Goal: Information Seeking & Learning: Learn about a topic

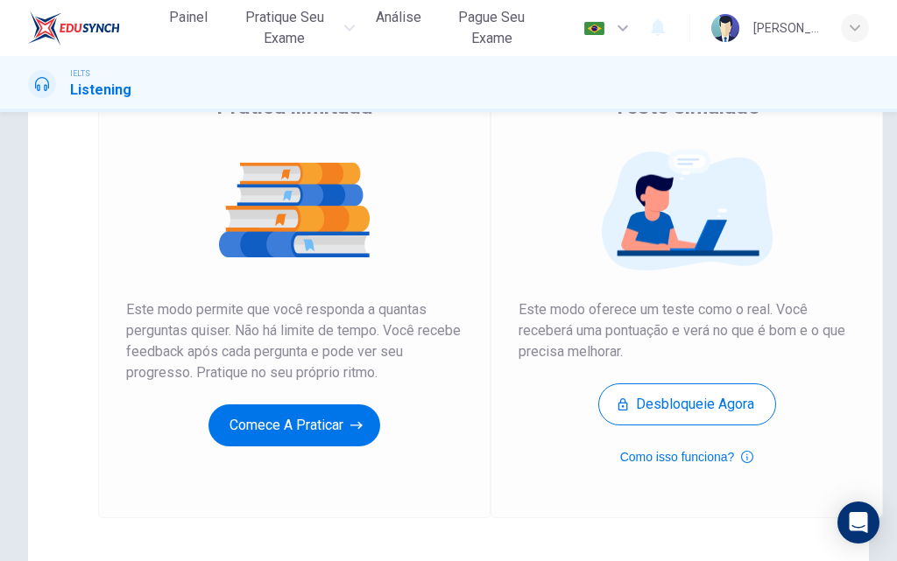
scroll to position [175, 0]
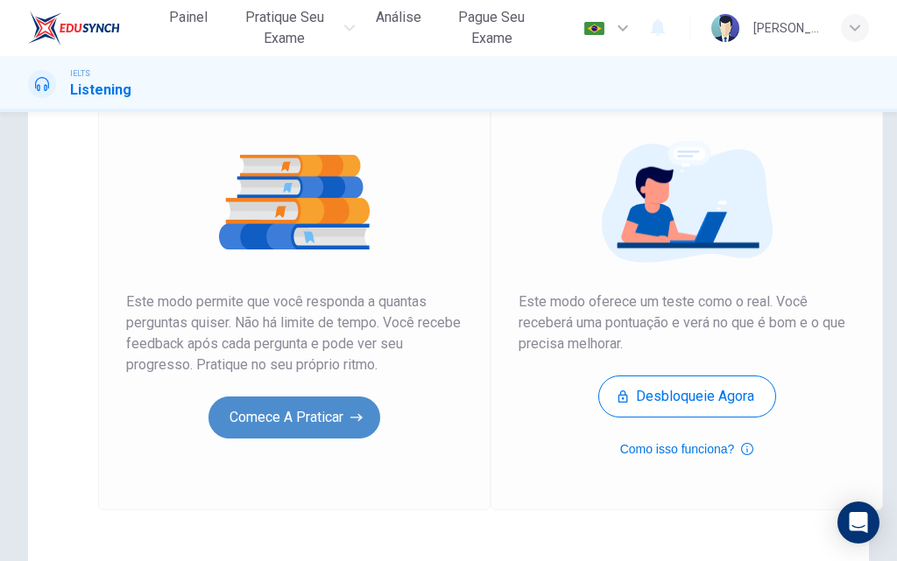
click at [327, 411] on button "Comece a praticar" at bounding box center [294, 418] width 172 height 42
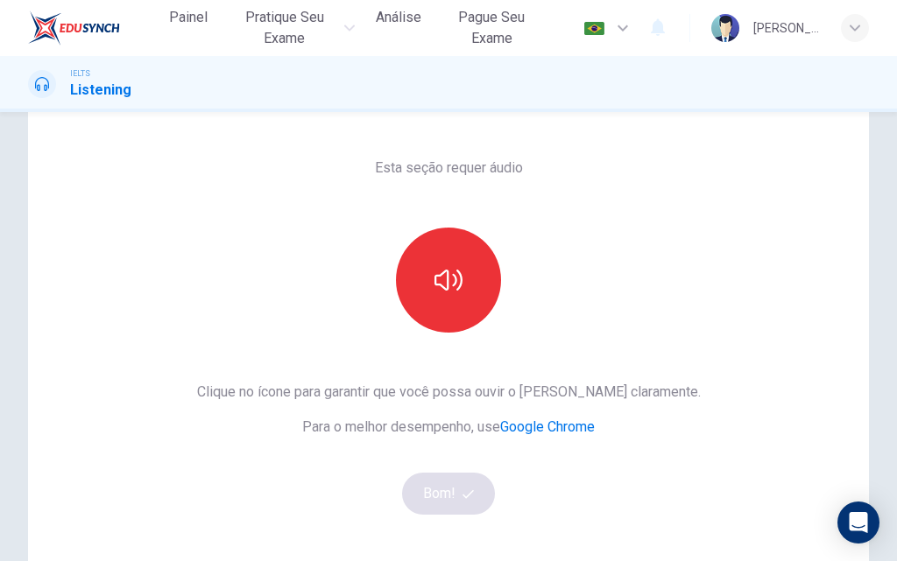
scroll to position [88, 0]
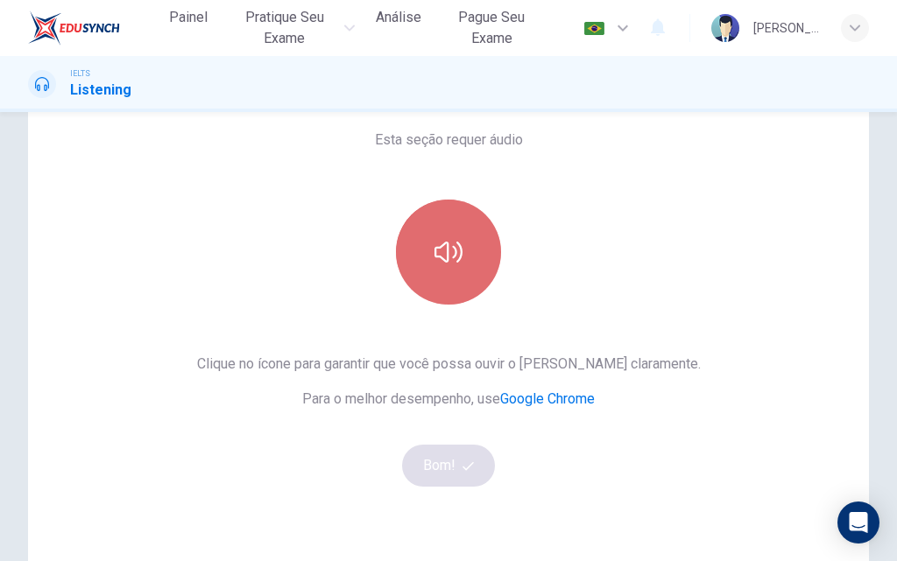
click at [438, 271] on button "button" at bounding box center [448, 252] width 105 height 105
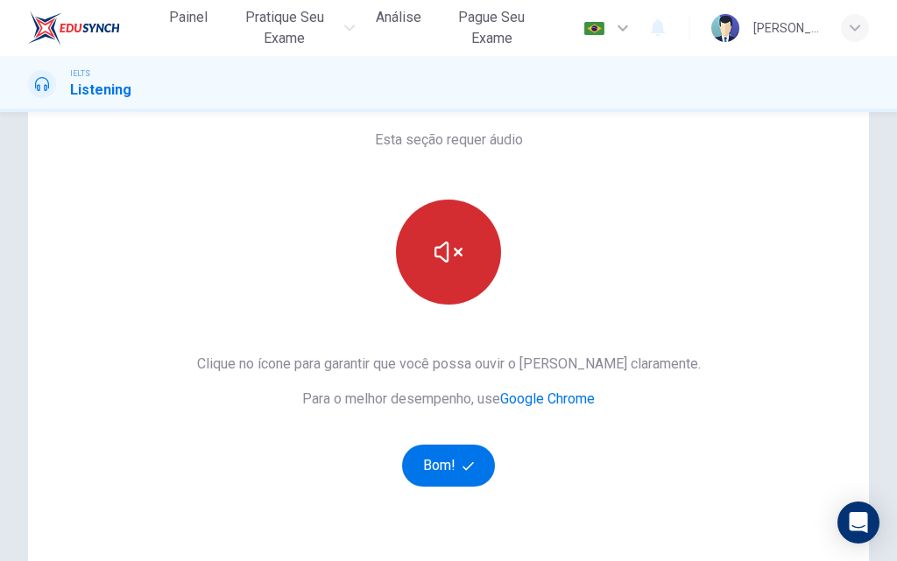
click at [438, 271] on button "button" at bounding box center [448, 252] width 105 height 105
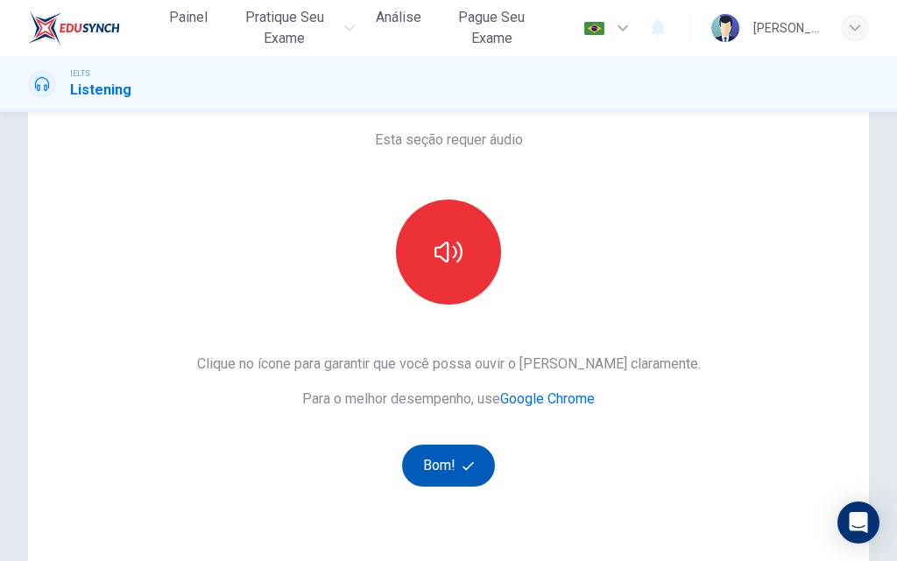
click at [447, 466] on button "Bom!" at bounding box center [449, 466] width 94 height 42
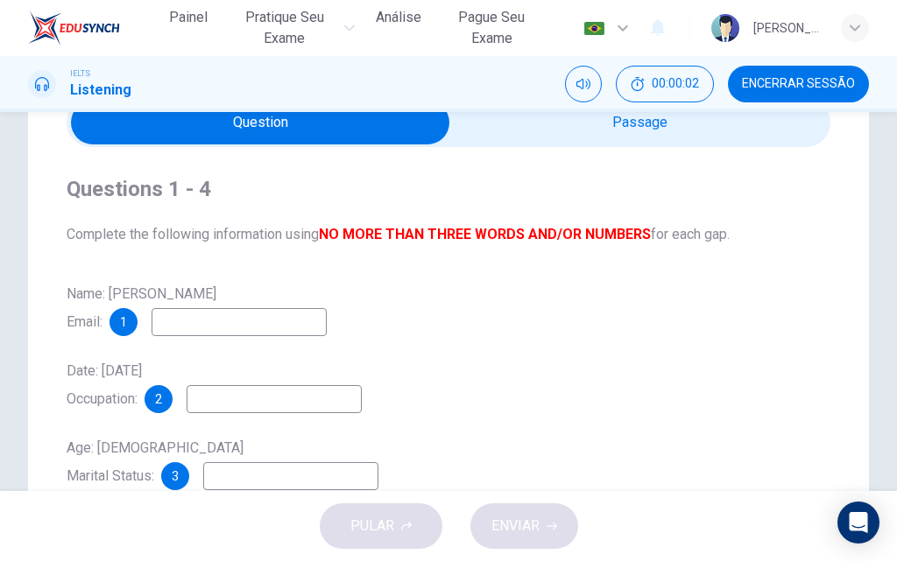
click at [269, 318] on input at bounding box center [238, 322] width 175 height 28
click at [269, 322] on input at bounding box center [238, 322] width 175 height 28
type input "A"
type input "anamrpalves@gmail.com"
click at [326, 404] on input at bounding box center [274, 399] width 175 height 28
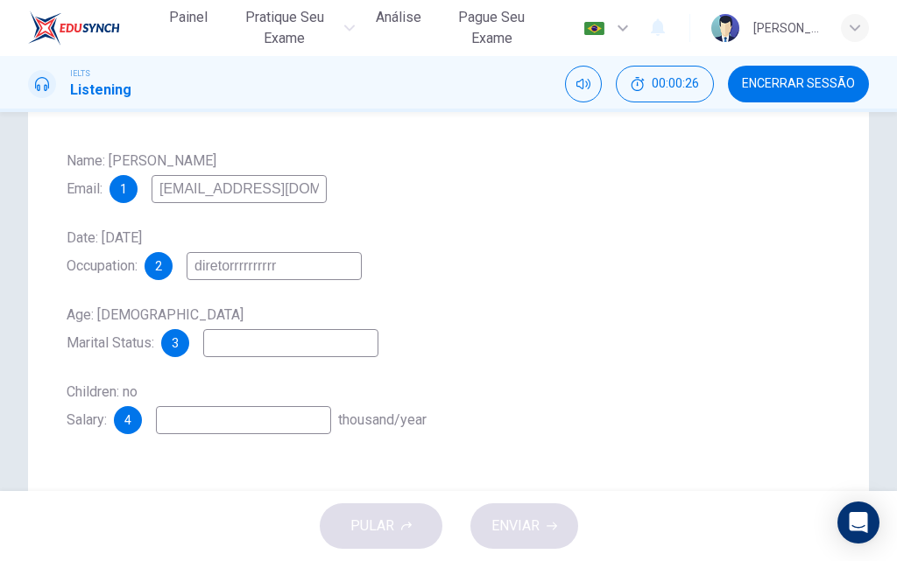
scroll to position [263, 0]
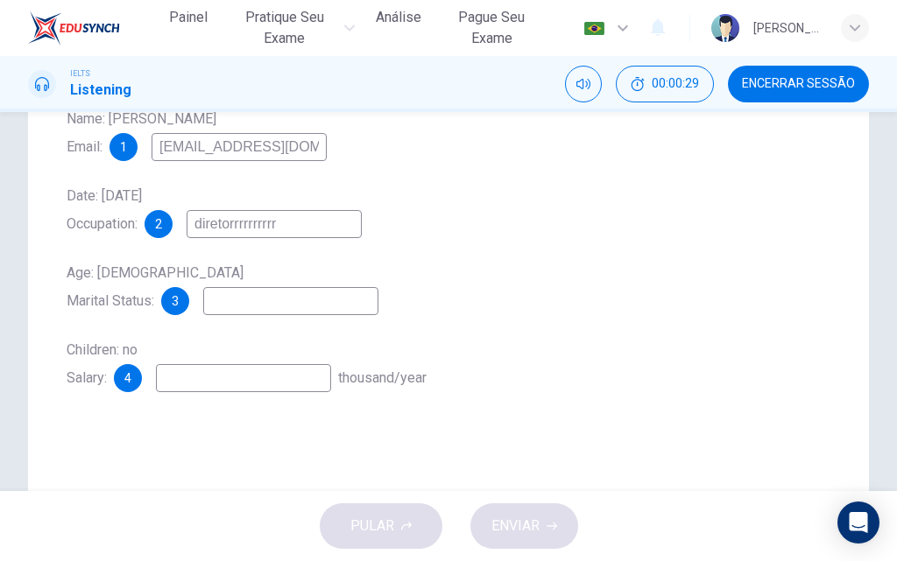
click at [246, 311] on input at bounding box center [290, 301] width 175 height 28
click at [294, 233] on input "diretorrrrrrrrrr" at bounding box center [274, 224] width 175 height 28
type input "diretora escolar"
click at [267, 300] on input at bounding box center [290, 301] width 175 height 28
click at [243, 368] on input at bounding box center [243, 378] width 175 height 28
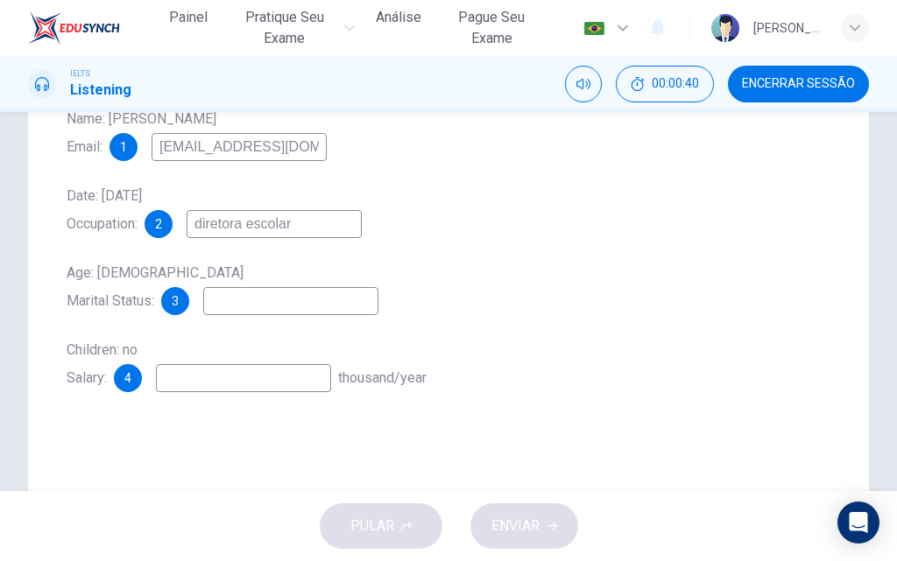
click at [243, 368] on input at bounding box center [243, 378] width 175 height 28
type input "6"
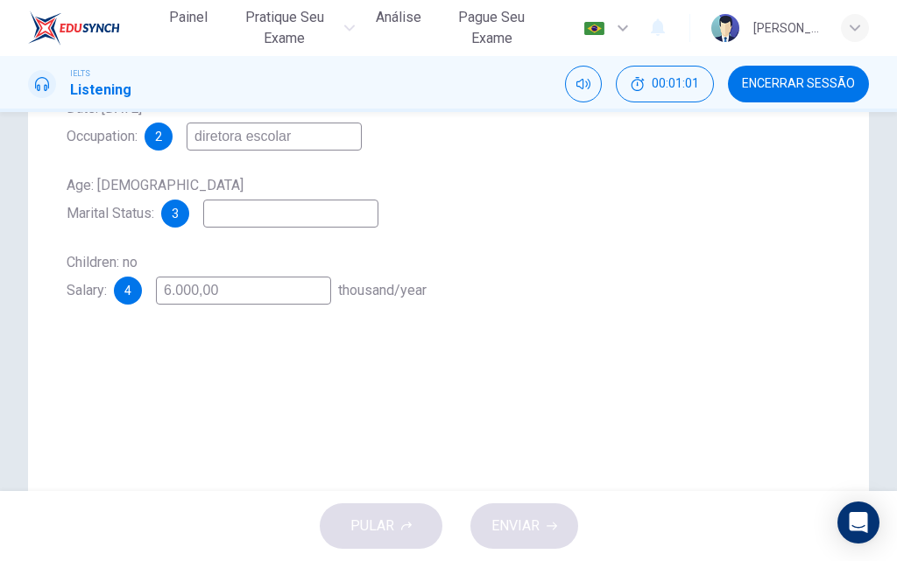
scroll to position [307, 0]
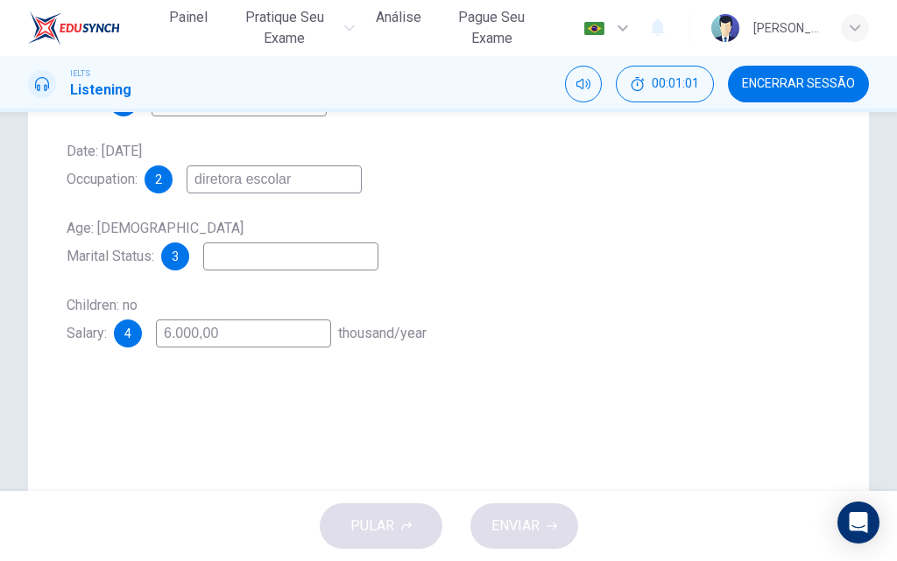
type input "6.000,00"
click at [228, 264] on input at bounding box center [290, 257] width 175 height 28
drag, startPoint x: 71, startPoint y: 260, endPoint x: 136, endPoint y: 257, distance: 64.8
click at [136, 257] on span "Age: 29 Marital Status:" at bounding box center [155, 242] width 177 height 45
click at [125, 259] on span "Age: 29 Marital Status:" at bounding box center [155, 242] width 177 height 45
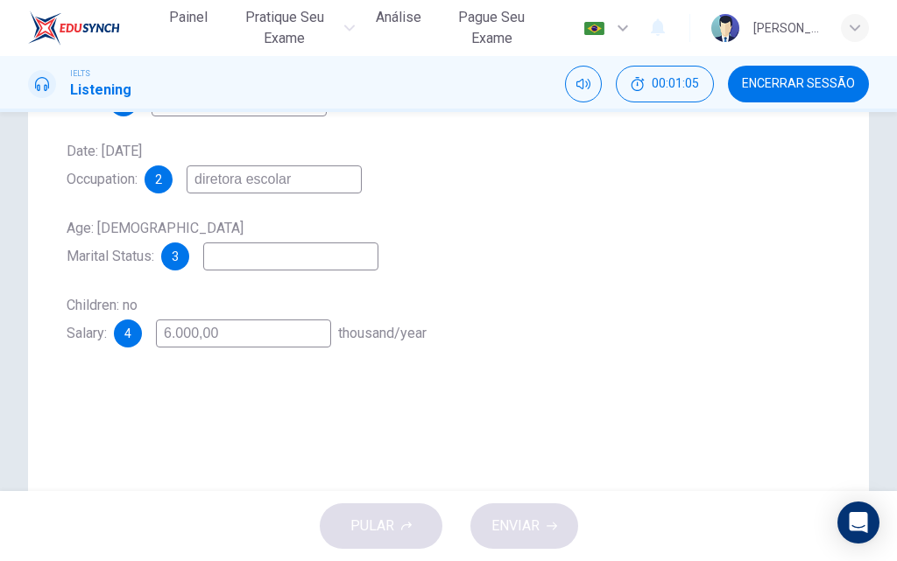
click at [125, 259] on span "Age: 29 Marital Status:" at bounding box center [155, 242] width 177 height 45
click at [255, 257] on input at bounding box center [290, 257] width 175 height 28
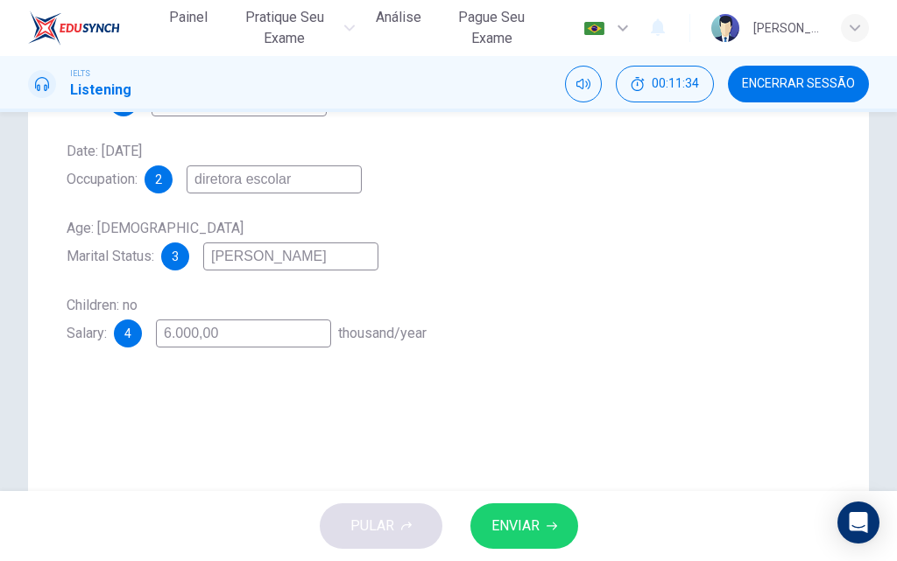
type input "casada"
click at [512, 518] on span "ENVIAR" at bounding box center [515, 526] width 48 height 25
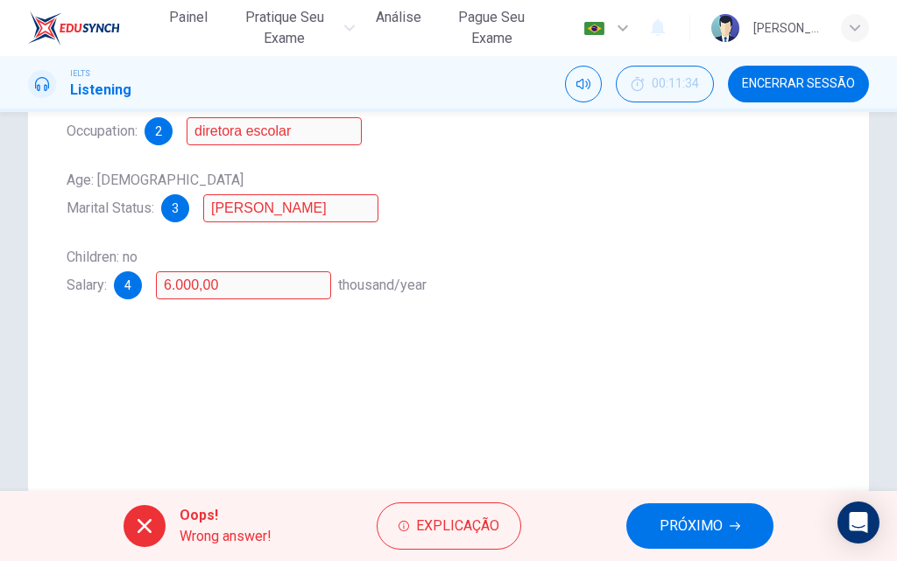
scroll to position [395, 0]
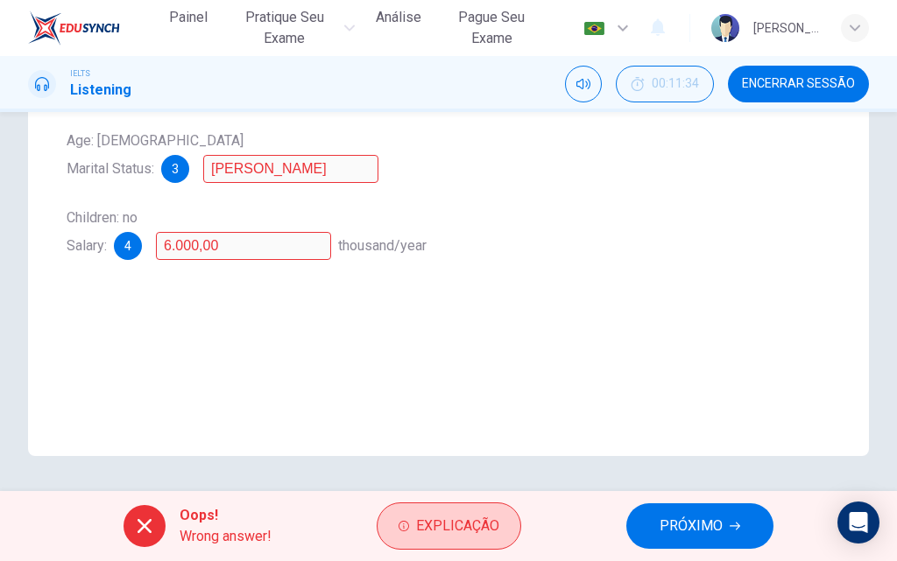
click at [463, 520] on span "Explicação" at bounding box center [457, 526] width 83 height 25
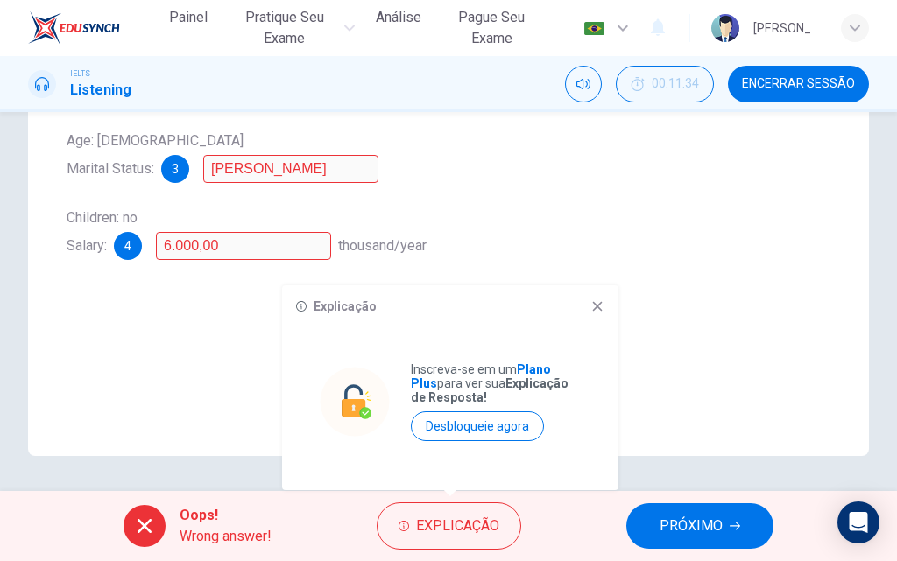
click at [595, 309] on icon at bounding box center [598, 307] width 10 height 10
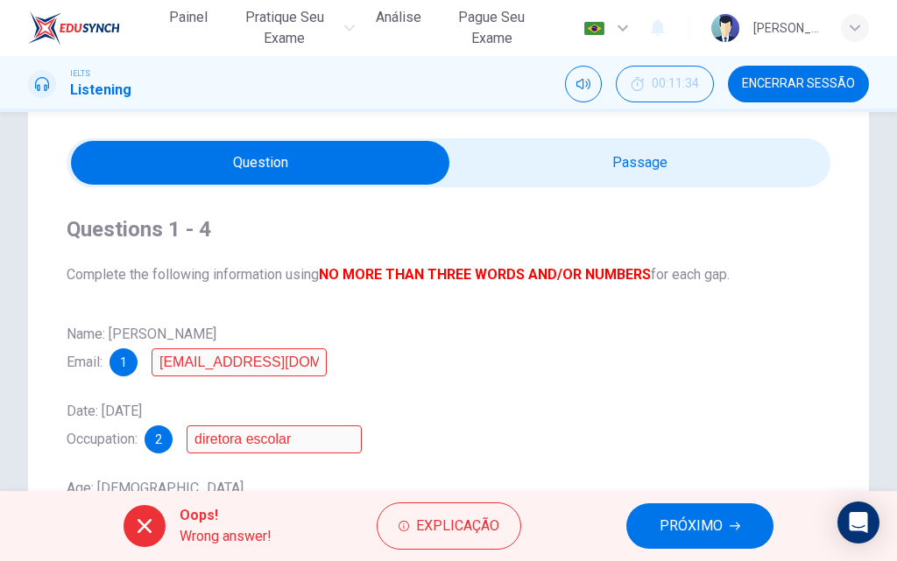
scroll to position [0, 0]
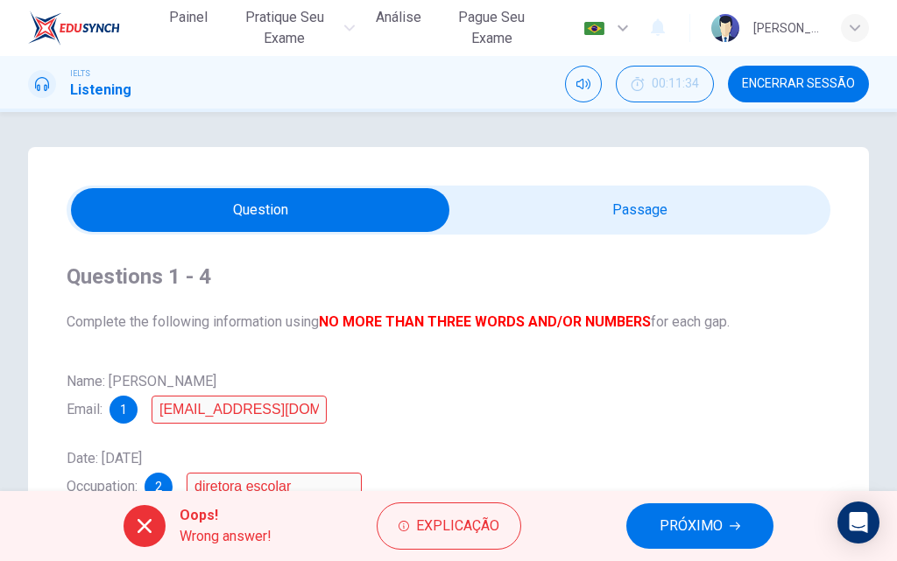
click at [154, 523] on icon at bounding box center [144, 526] width 21 height 21
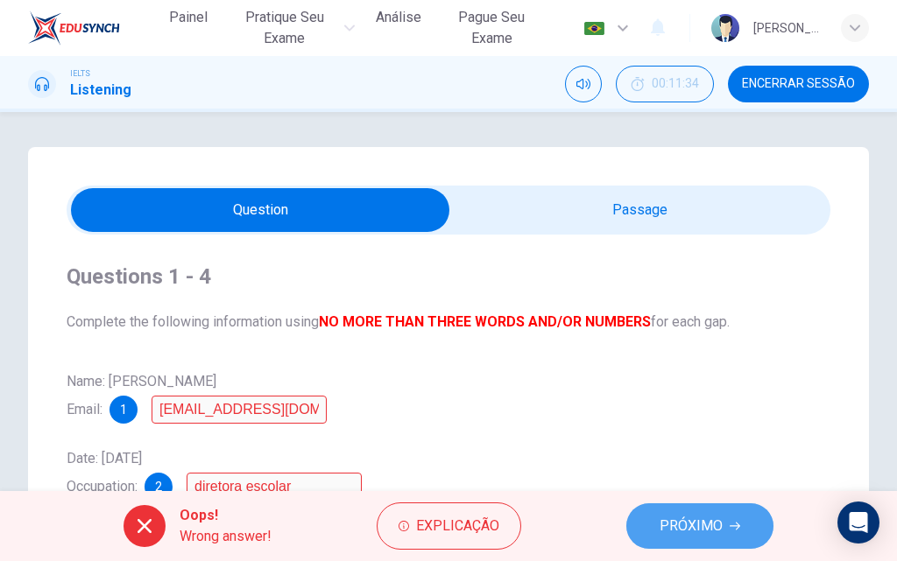
click at [726, 527] on button "PRÓXIMO" at bounding box center [699, 526] width 147 height 46
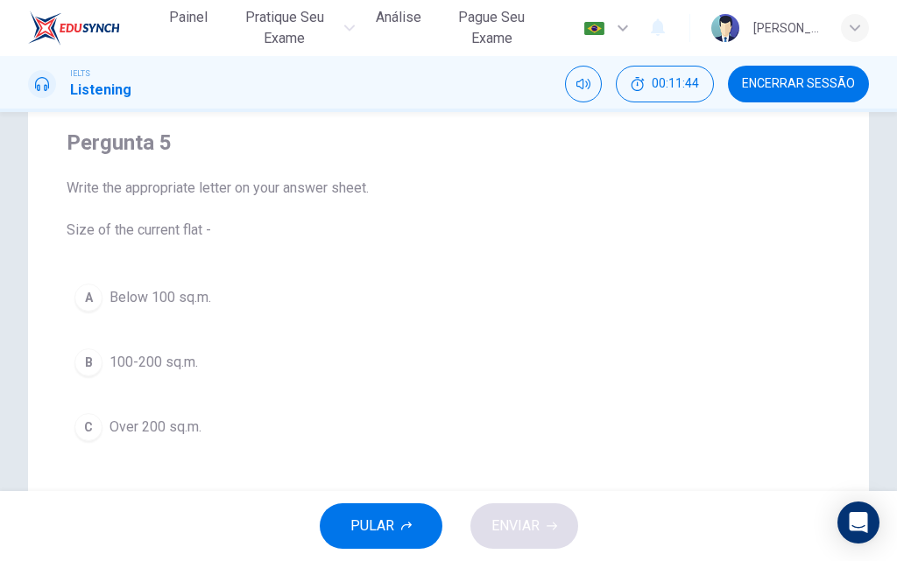
scroll to position [175, 0]
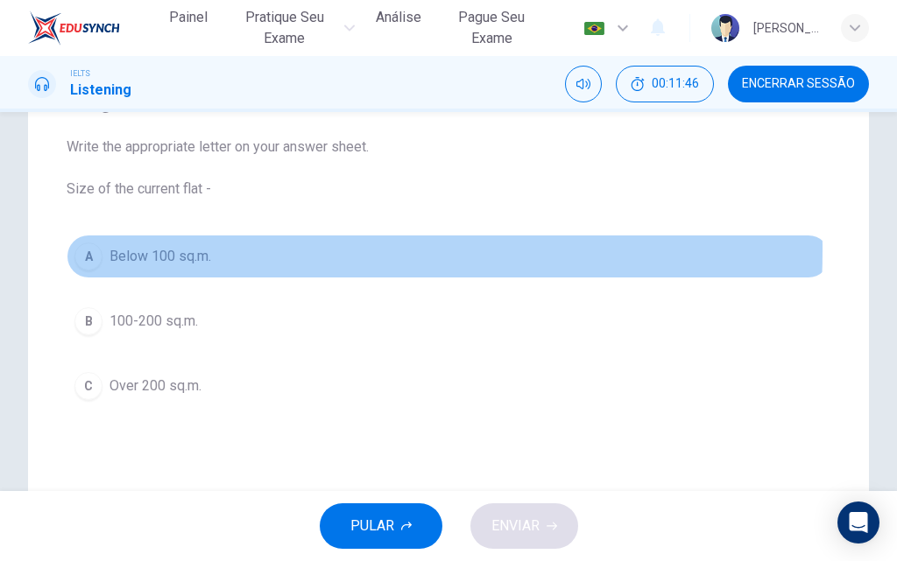
drag, startPoint x: 116, startPoint y: 250, endPoint x: 135, endPoint y: 248, distance: 19.3
click at [135, 248] on span "Below 100 sq.m." at bounding box center [160, 256] width 102 height 21
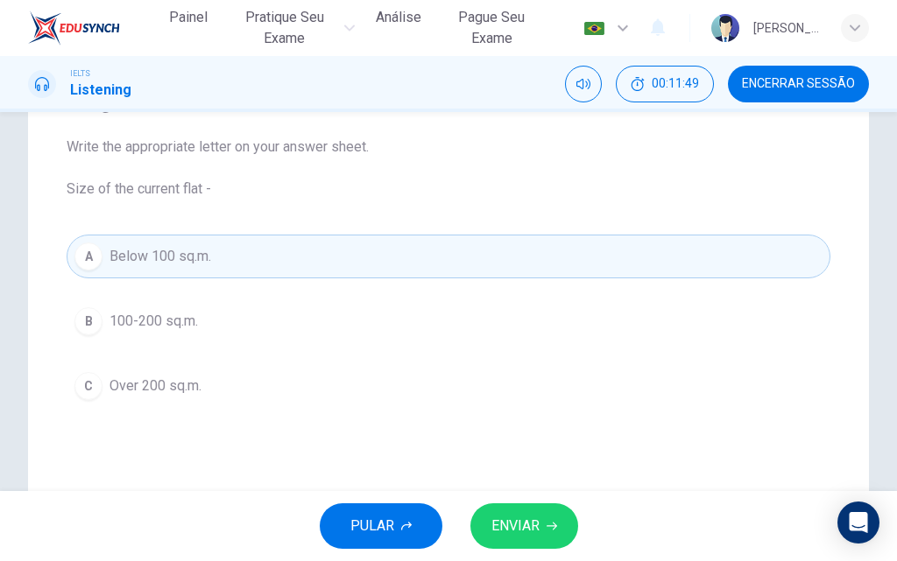
click at [172, 328] on span "100-200 sq.m." at bounding box center [153, 321] width 88 height 21
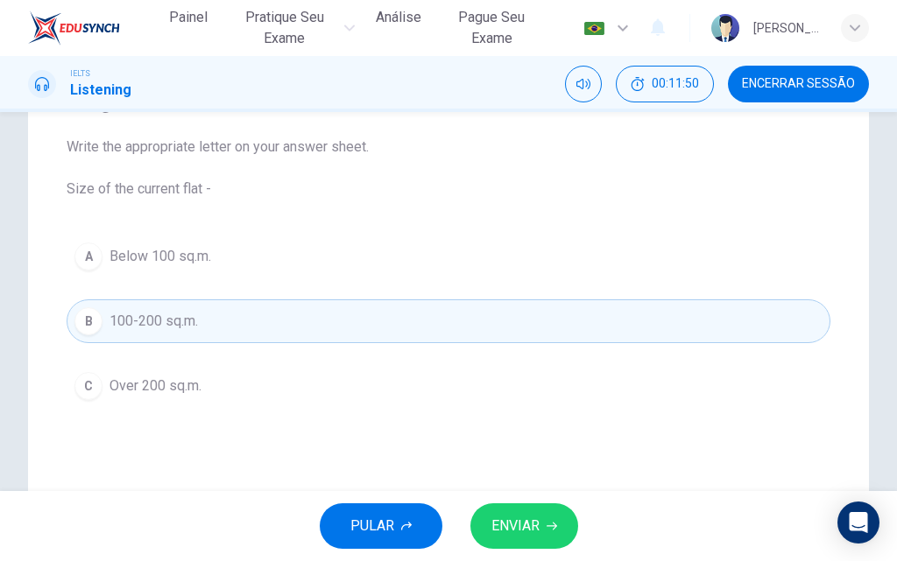
click at [198, 390] on span "Over 200 sq.m." at bounding box center [155, 386] width 92 height 21
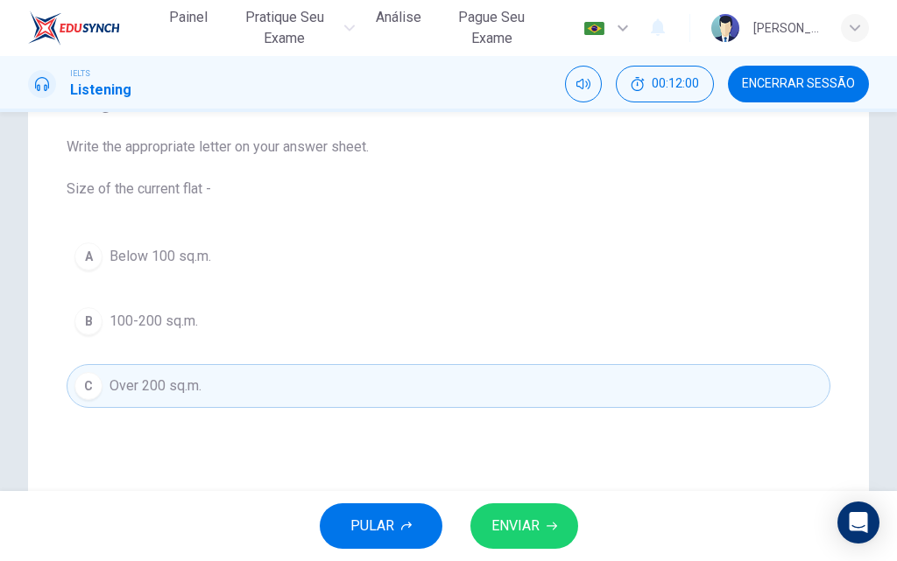
click at [212, 194] on span "Write the appropriate letter on your answer sheet. Size of the current flat -" at bounding box center [449, 168] width 764 height 63
drag, startPoint x: 212, startPoint y: 194, endPoint x: 141, endPoint y: 189, distance: 71.1
click at [141, 189] on span "Write the appropriate letter on your answer sheet. Size of the current flat -" at bounding box center [449, 168] width 764 height 63
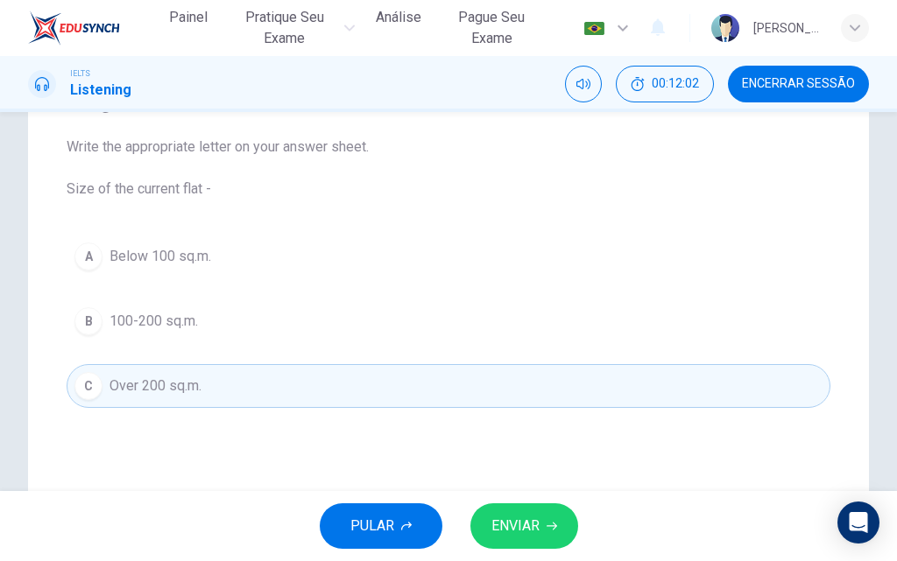
drag, startPoint x: 141, startPoint y: 189, endPoint x: 169, endPoint y: 194, distance: 28.4
click at [169, 194] on span "Write the appropriate letter on your answer sheet. Size of the current flat -" at bounding box center [449, 168] width 764 height 63
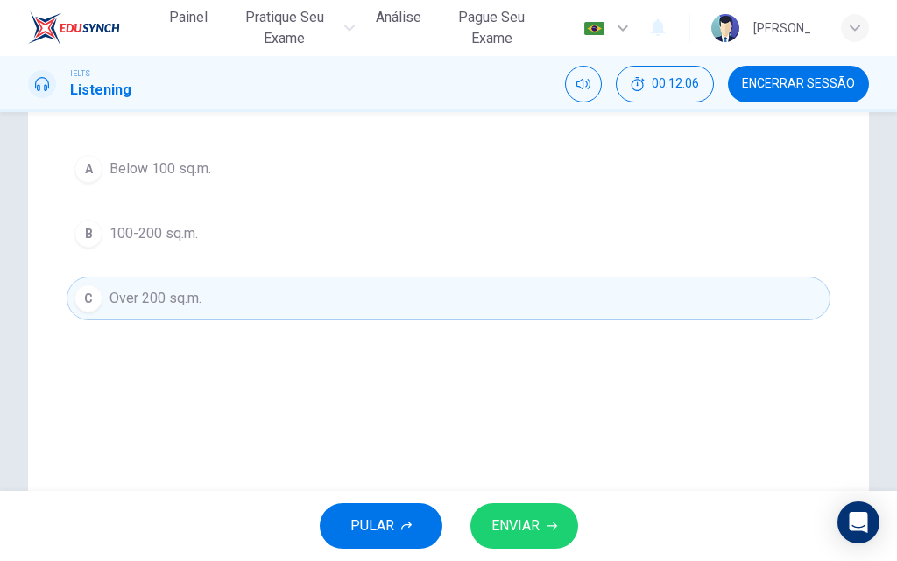
click at [184, 229] on span "100-200 sq.m." at bounding box center [153, 233] width 88 height 21
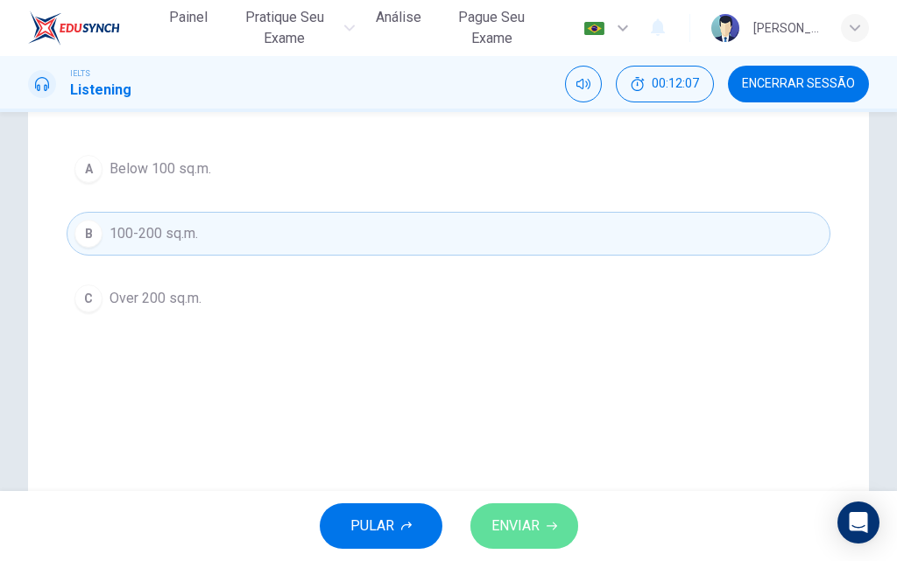
click at [525, 524] on span "ENVIAR" at bounding box center [515, 526] width 48 height 25
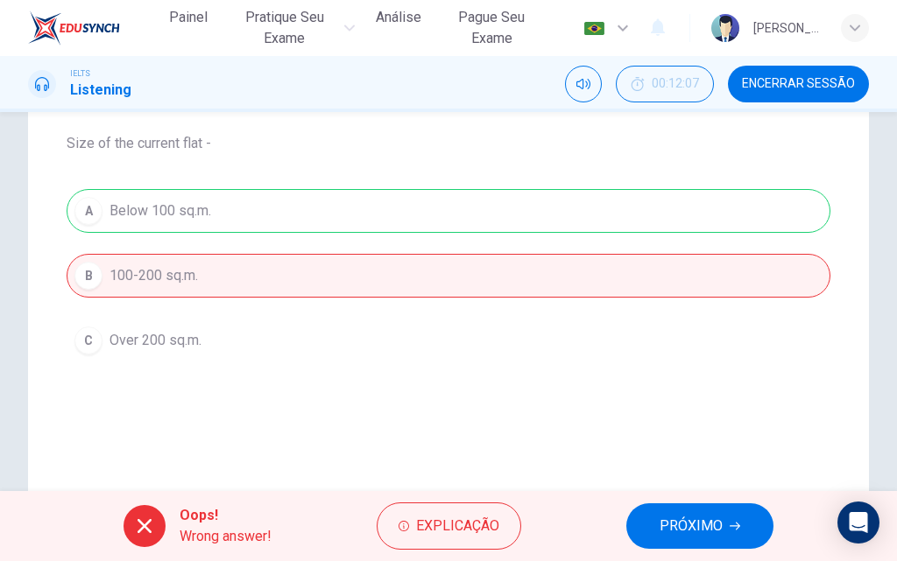
scroll to position [220, 0]
click at [220, 343] on div "A Below 100 sq.m. B 100-200 sq.m. C Over 200 sq.m." at bounding box center [449, 276] width 764 height 173
click at [188, 256] on div "A Below 100 sq.m. B 100-200 sq.m. C Over 200 sq.m." at bounding box center [449, 276] width 764 height 173
click at [189, 268] on div "A Below 100 sq.m. B 100-200 sq.m. C Over 200 sq.m." at bounding box center [449, 276] width 764 height 173
click at [171, 205] on div "A Below 100 sq.m. B 100-200 sq.m. C Over 200 sq.m." at bounding box center [449, 276] width 764 height 173
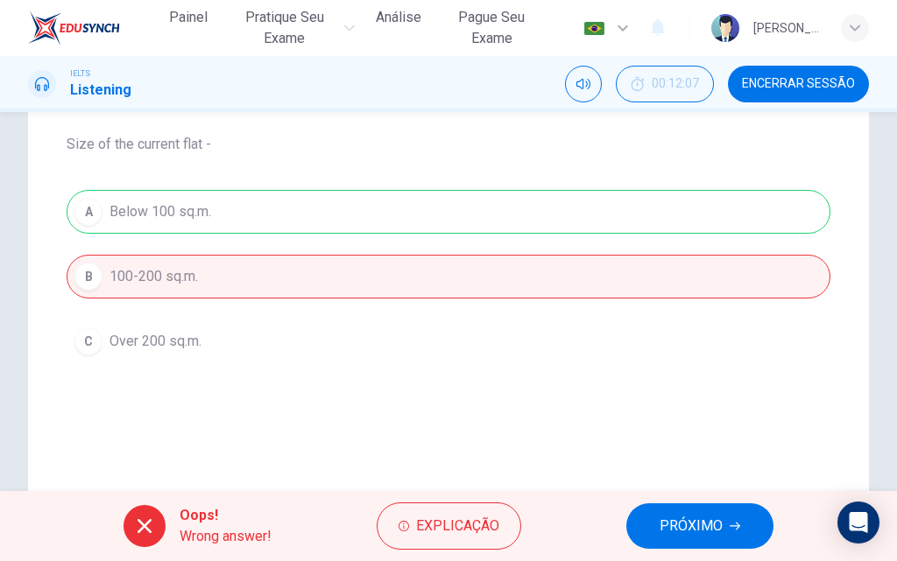
click at [689, 517] on span "PRÓXIMO" at bounding box center [690, 526] width 63 height 25
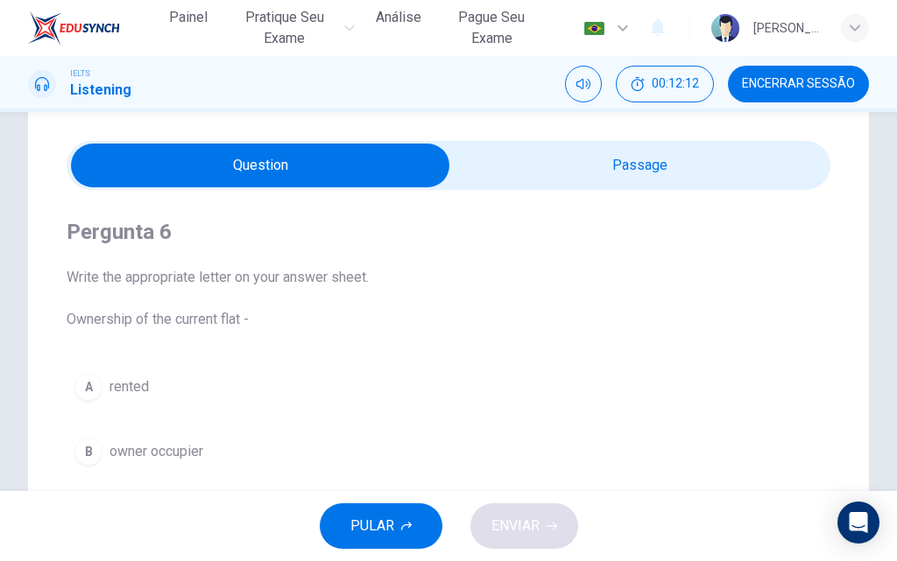
scroll to position [132, 0]
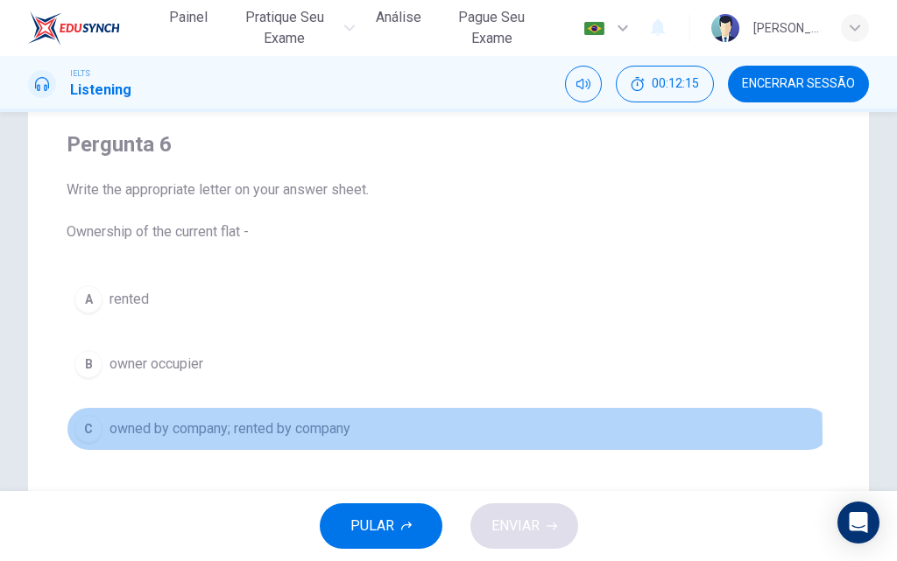
click at [272, 435] on span "owned by company; rented by company" at bounding box center [229, 429] width 241 height 21
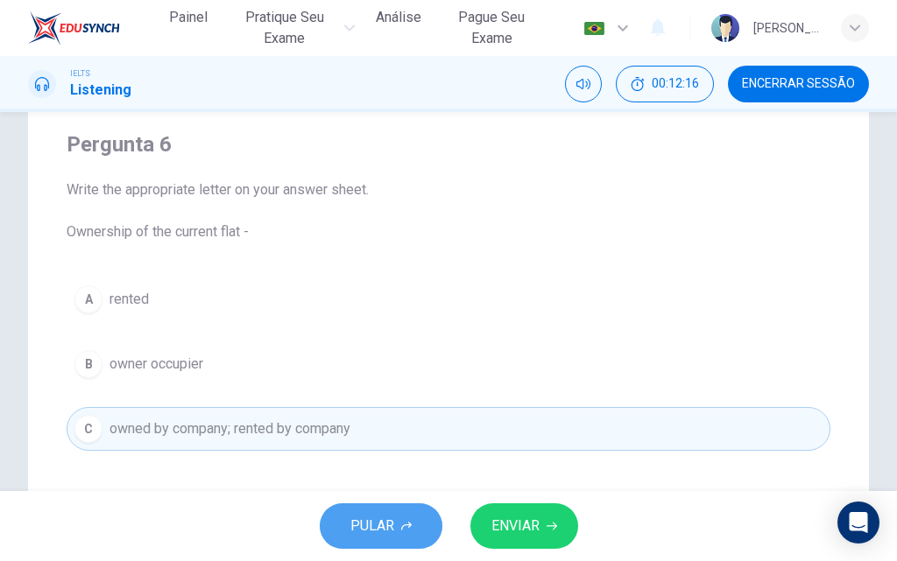
click at [378, 524] on span "PULAR" at bounding box center [372, 526] width 44 height 25
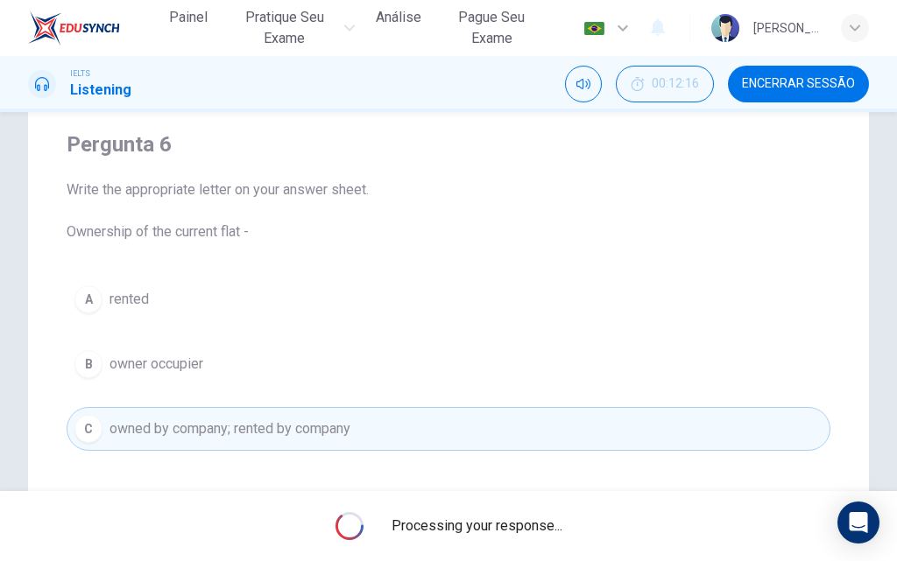
click at [378, 524] on div "Processing your response..." at bounding box center [448, 526] width 897 height 70
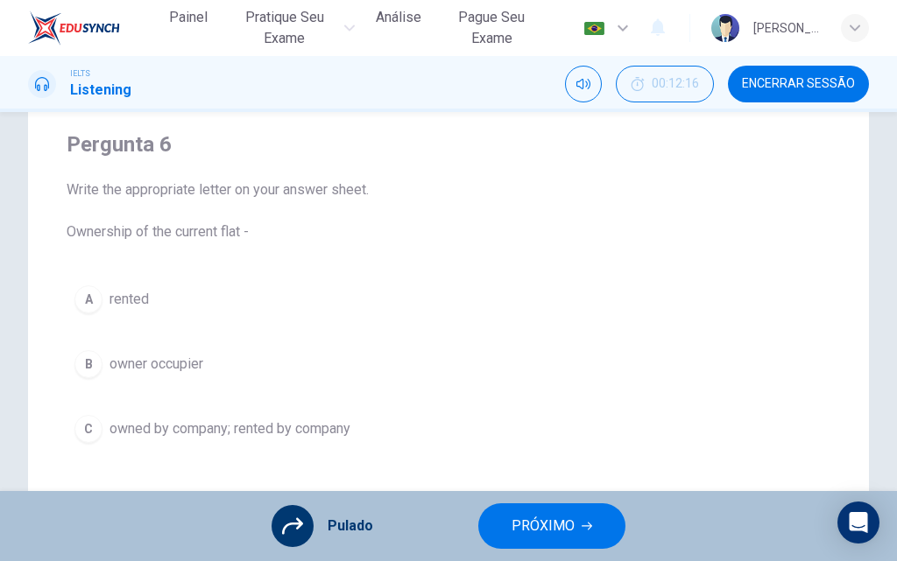
click at [269, 428] on div "A rented B owner occupier C owned by company; rented by company" at bounding box center [449, 364] width 764 height 173
click at [223, 428] on div "A rented B owner occupier C owned by company; rented by company" at bounding box center [449, 364] width 764 height 173
click at [169, 368] on div "A rented B owner occupier C owned by company; rented by company" at bounding box center [449, 364] width 764 height 173
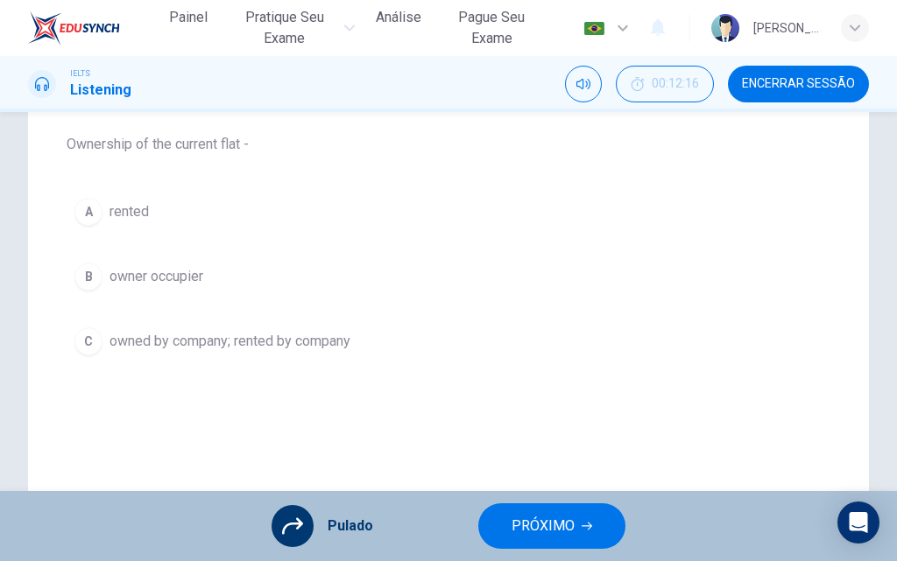
click at [174, 287] on div "A rented B owner occupier C owned by company; rented by company" at bounding box center [449, 276] width 764 height 173
click at [180, 141] on span "Write the appropriate letter on your answer sheet. Ownership of the current fla…" at bounding box center [449, 123] width 764 height 63
click at [163, 268] on div "A rented B owner occupier C owned by company; rented by company" at bounding box center [449, 276] width 764 height 173
click at [164, 271] on div "A rented B owner occupier C owned by company; rented by company" at bounding box center [449, 276] width 764 height 173
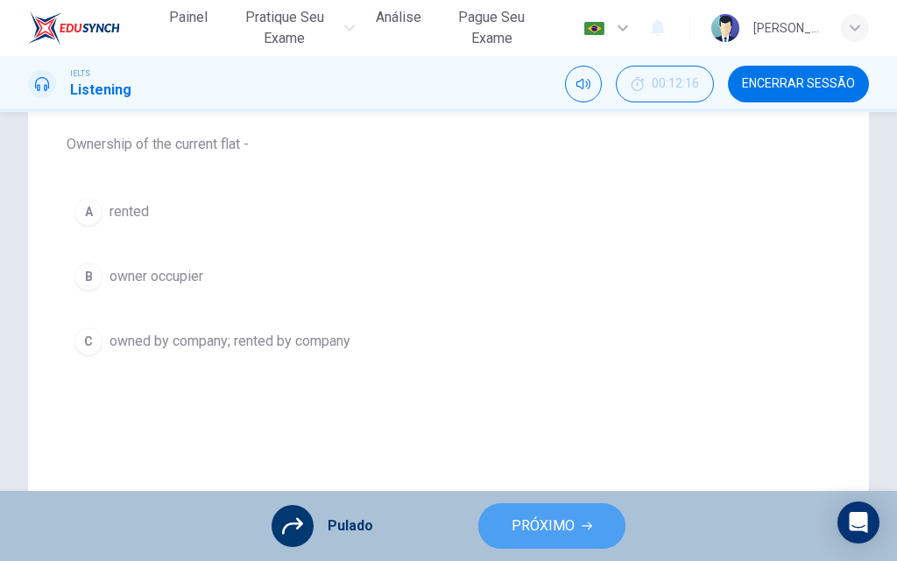
click at [581, 525] on icon "button" at bounding box center [586, 526] width 11 height 11
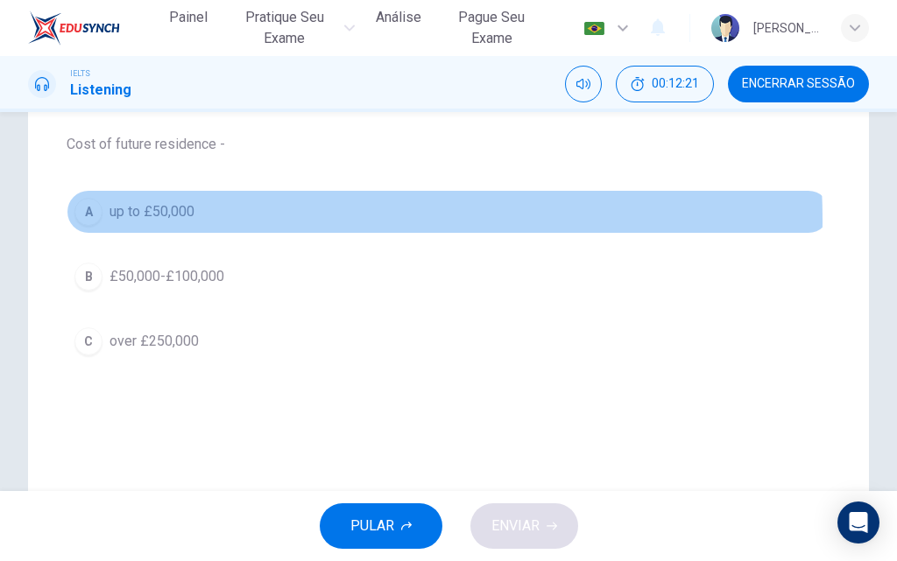
click at [175, 221] on span "up to £50,000" at bounding box center [151, 211] width 85 height 21
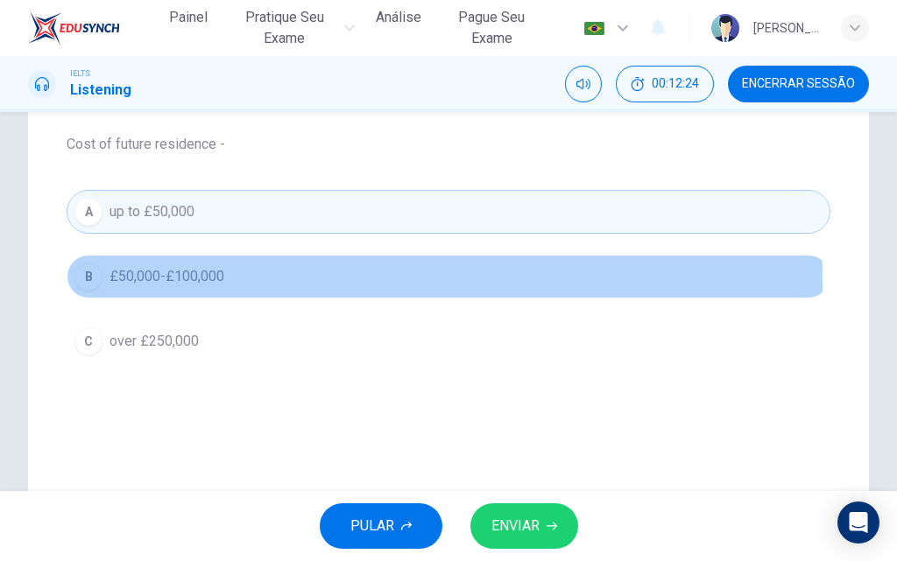
click at [167, 282] on span "£50,000-£100,000" at bounding box center [166, 276] width 115 height 21
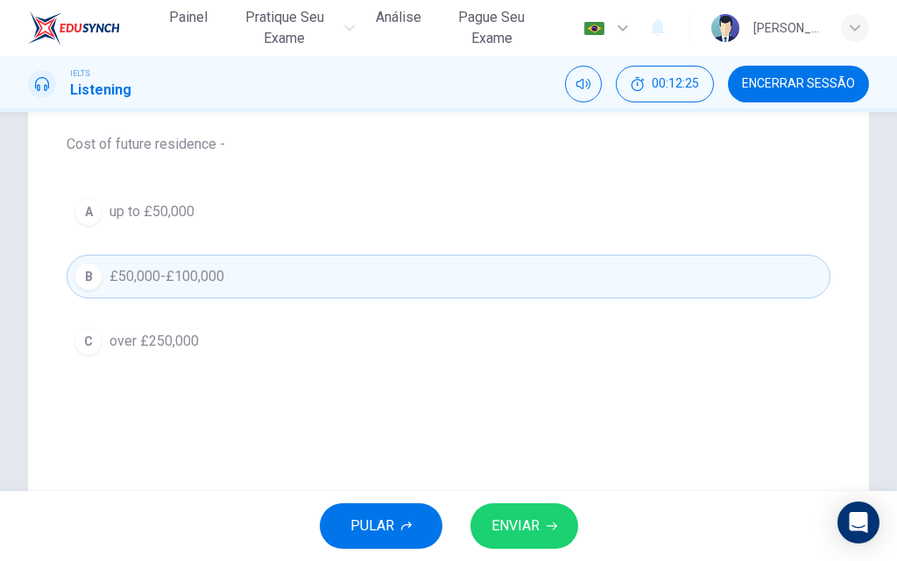
click at [517, 529] on span "ENVIAR" at bounding box center [515, 526] width 48 height 25
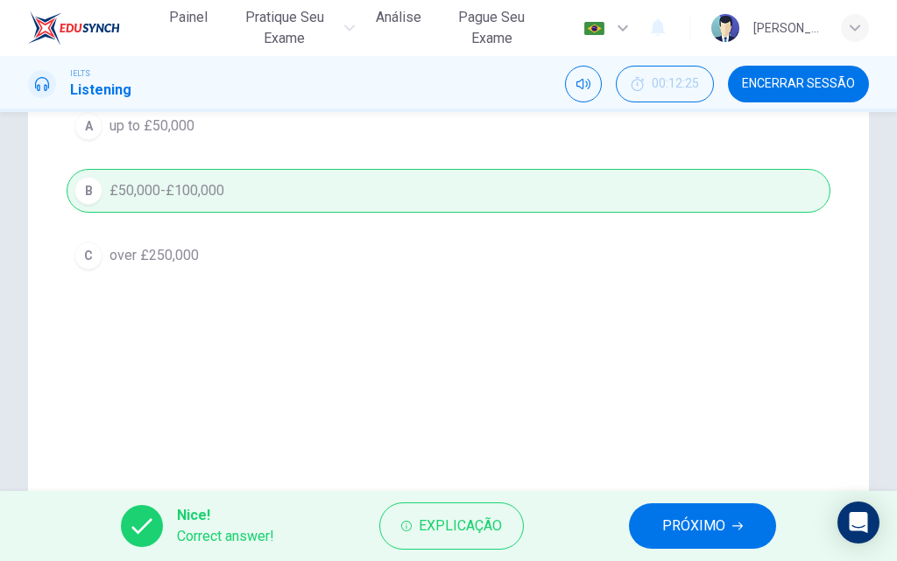
scroll to position [307, 0]
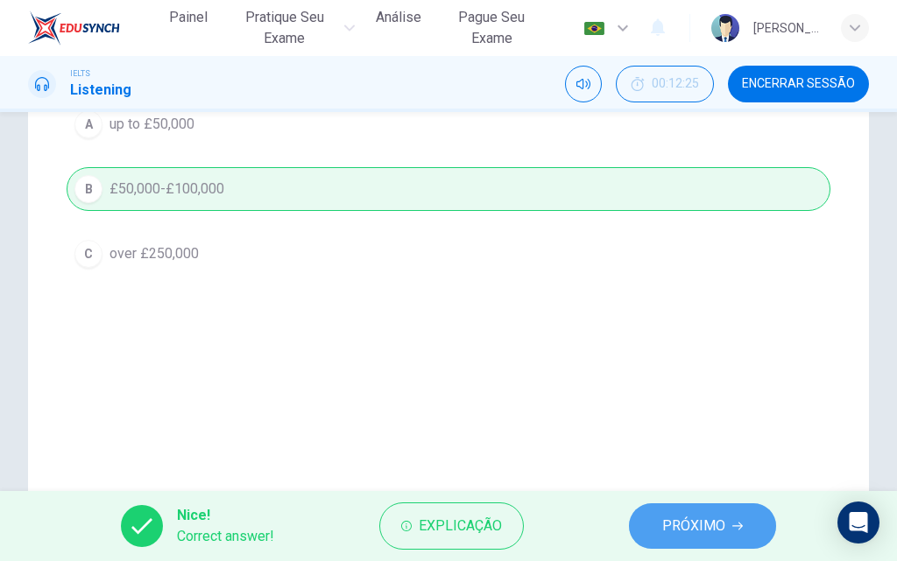
click at [679, 524] on span "PRÓXIMO" at bounding box center [693, 526] width 63 height 25
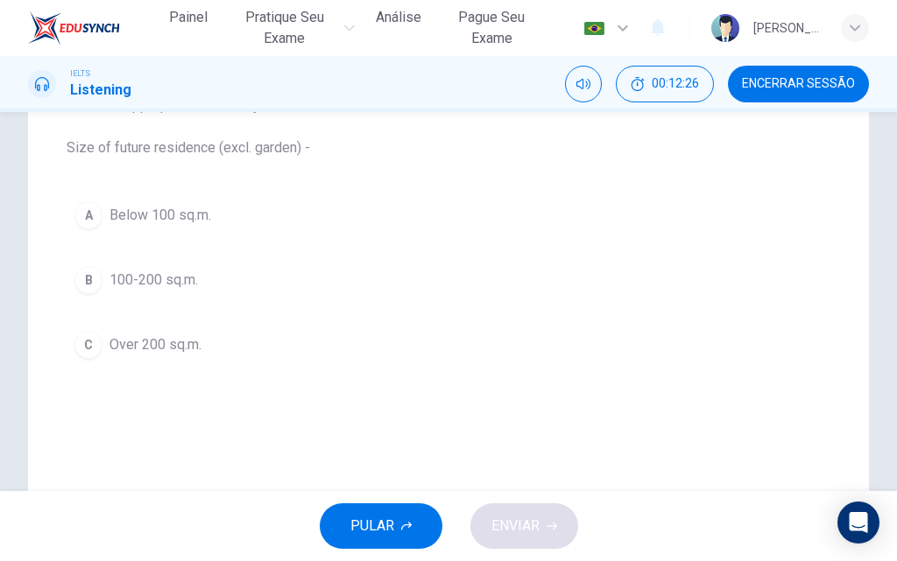
scroll to position [132, 0]
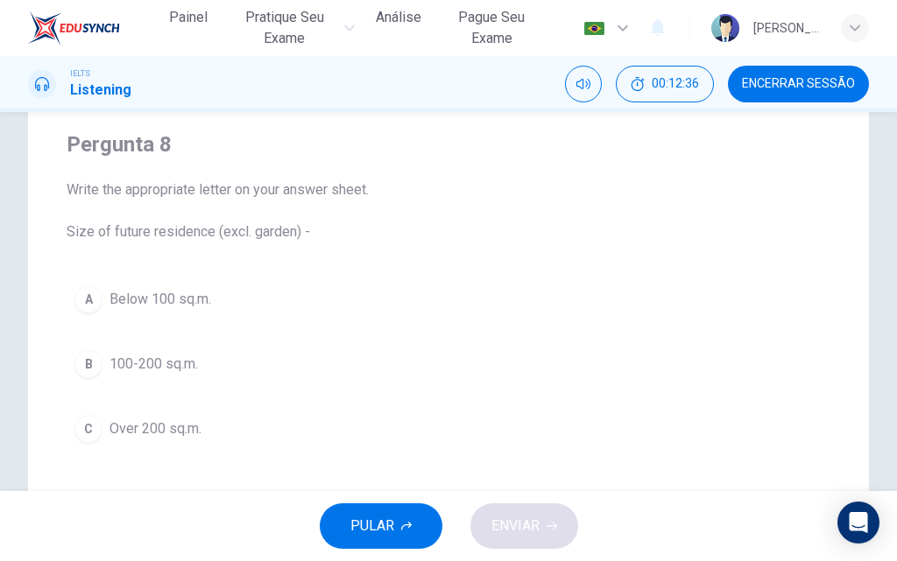
click at [198, 426] on span "Over 200 sq.m." at bounding box center [155, 429] width 92 height 21
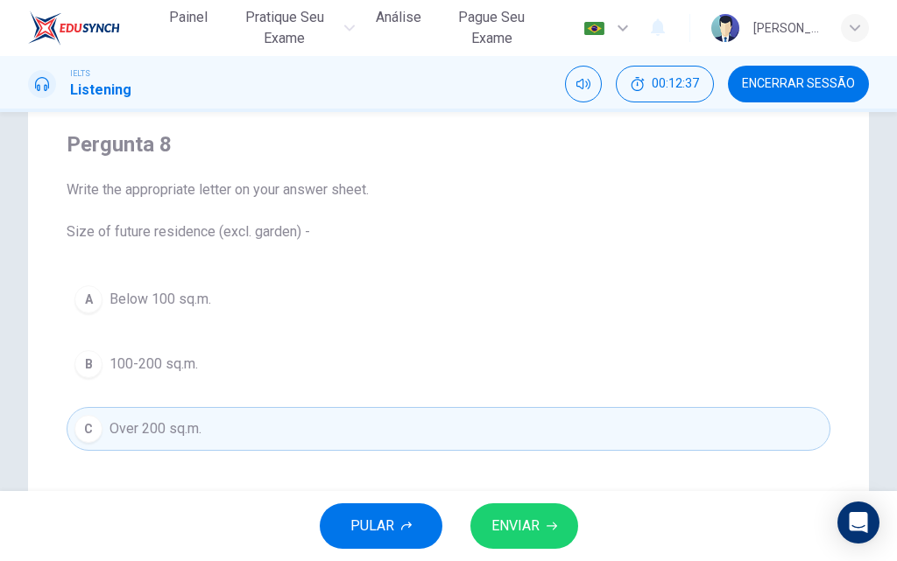
click at [517, 531] on span "ENVIAR" at bounding box center [515, 526] width 48 height 25
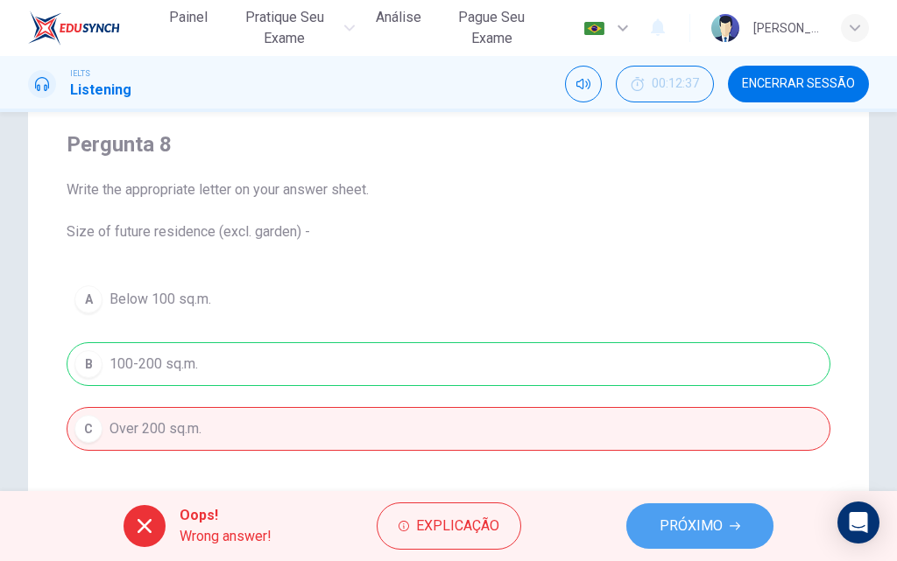
click at [693, 525] on span "PRÓXIMO" at bounding box center [690, 526] width 63 height 25
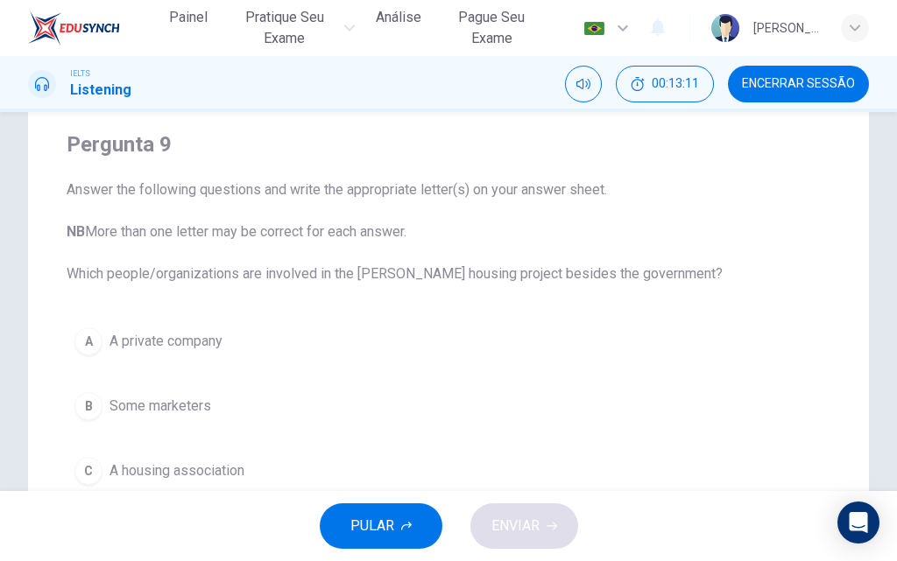
click at [215, 342] on span "A private company" at bounding box center [165, 341] width 113 height 21
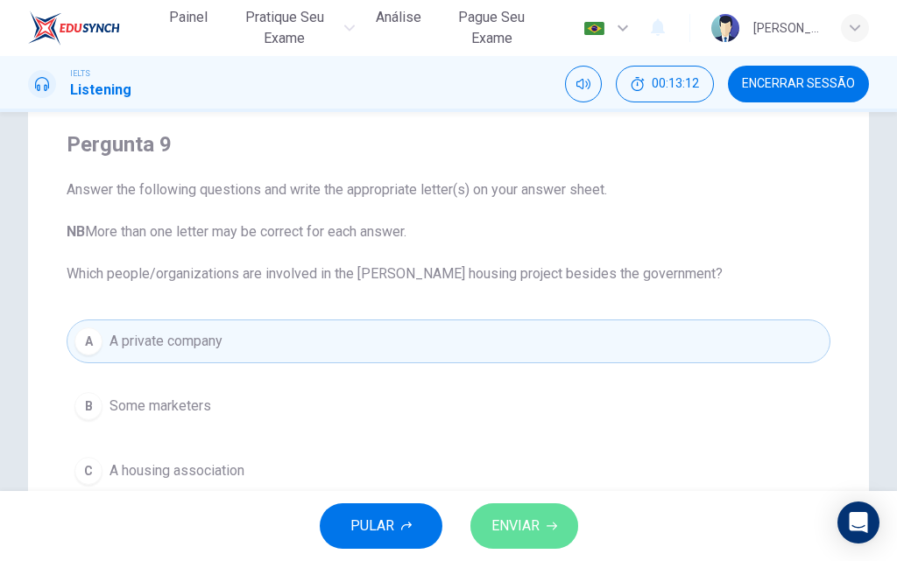
click at [529, 525] on span "ENVIAR" at bounding box center [515, 526] width 48 height 25
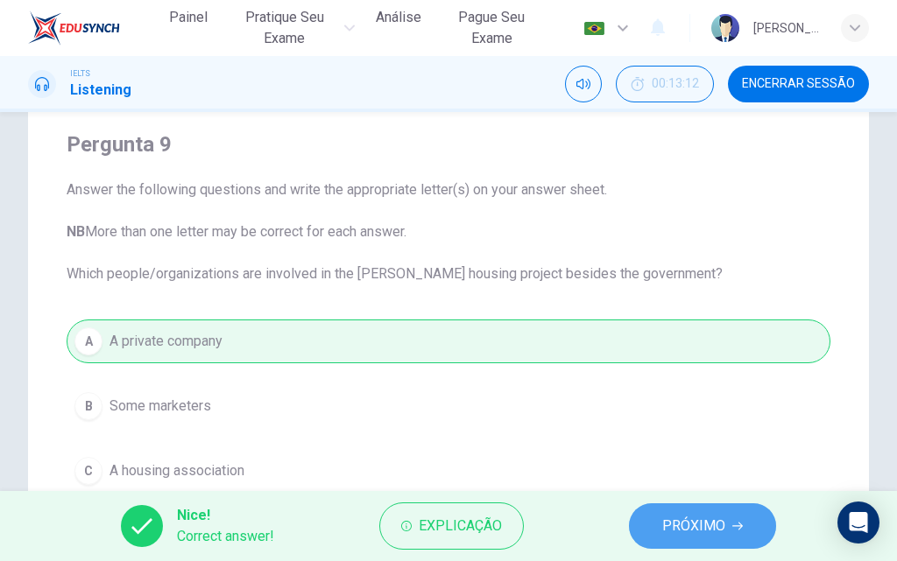
click at [665, 528] on span "PRÓXIMO" at bounding box center [693, 526] width 63 height 25
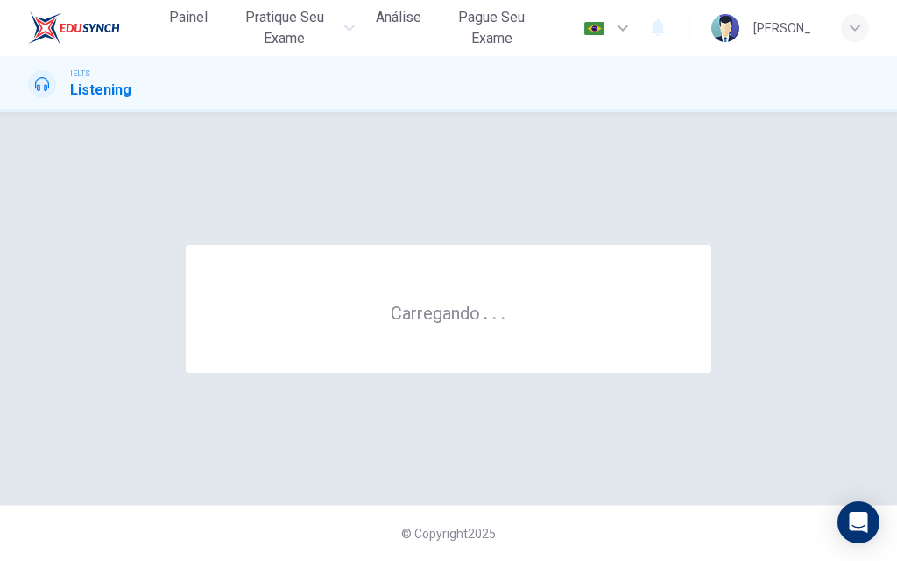
scroll to position [0, 0]
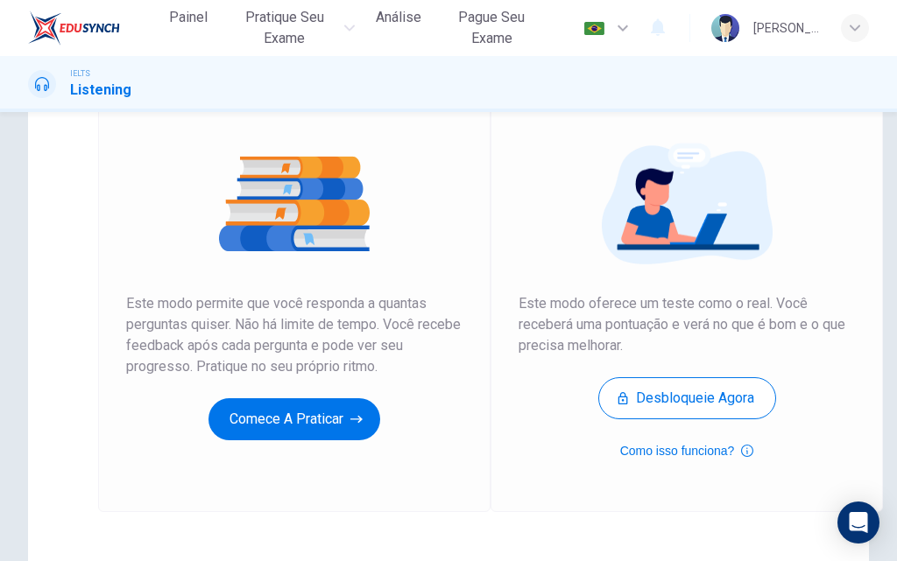
scroll to position [175, 0]
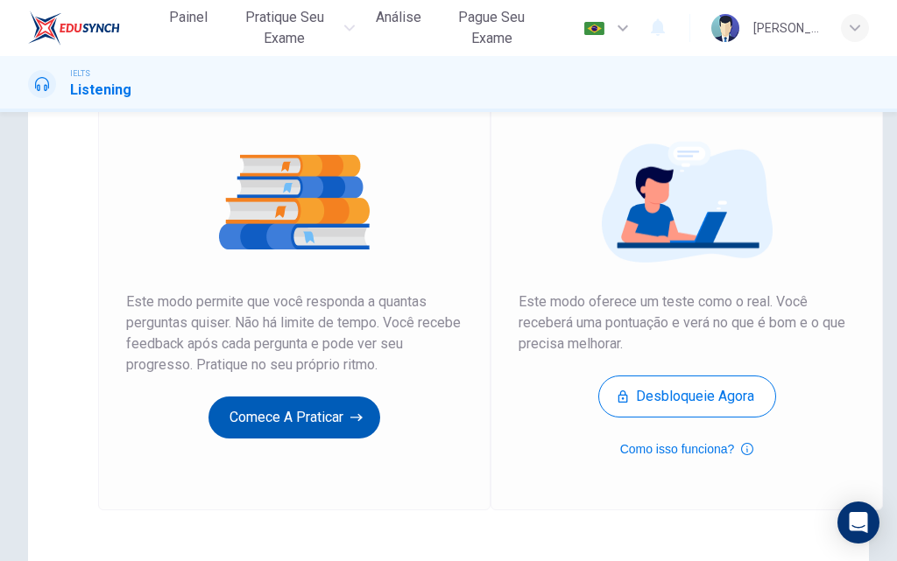
click at [314, 426] on button "Comece a praticar" at bounding box center [294, 418] width 172 height 42
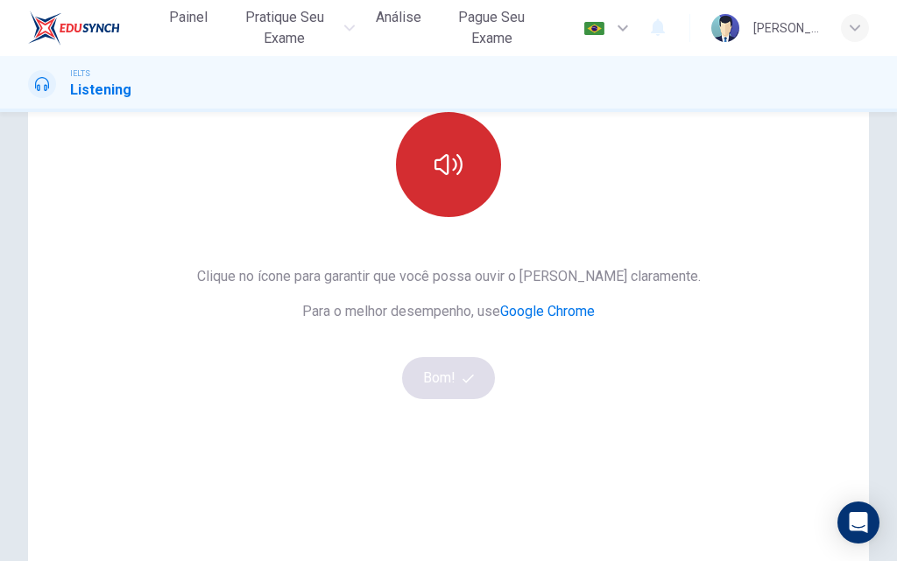
click at [455, 180] on button "button" at bounding box center [448, 164] width 105 height 105
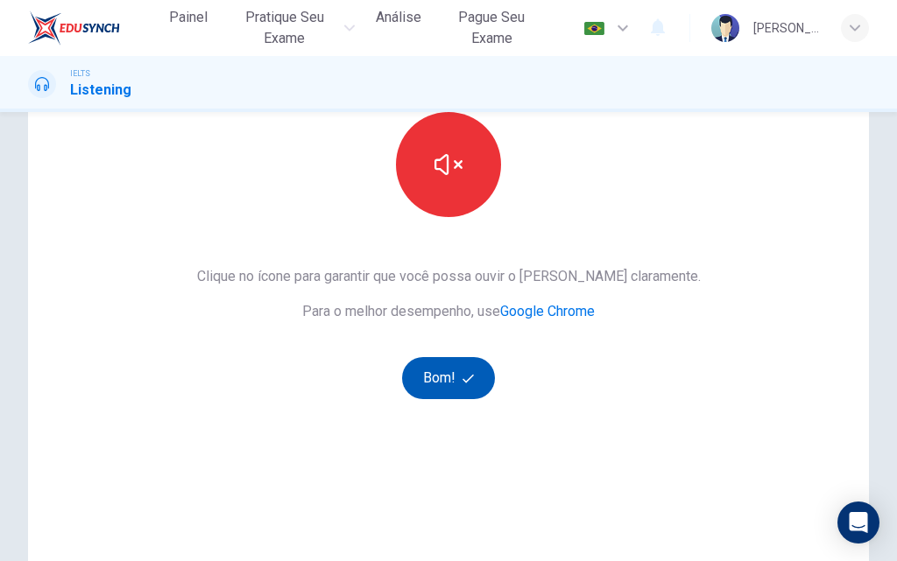
click at [465, 368] on button "Bom!" at bounding box center [449, 378] width 94 height 42
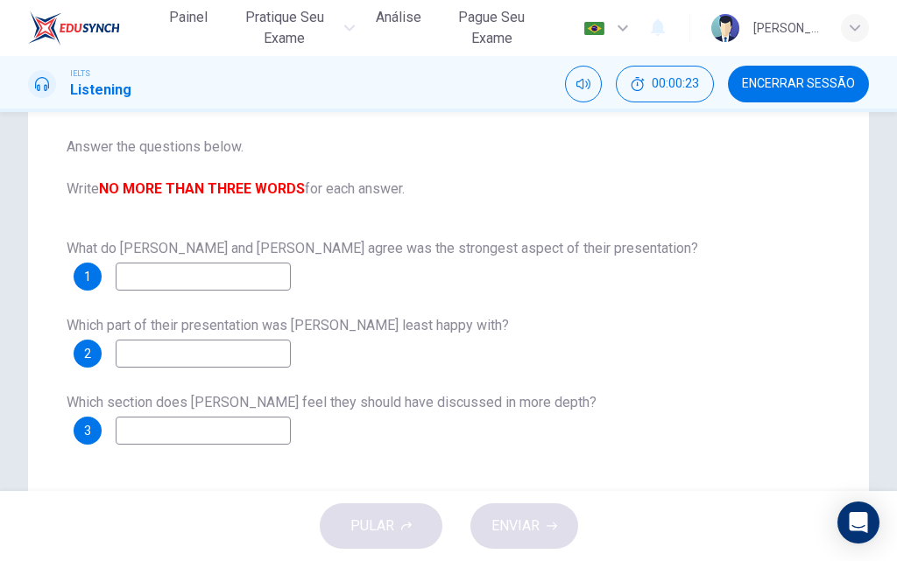
click at [128, 279] on input at bounding box center [203, 277] width 175 height 28
drag, startPoint x: 69, startPoint y: 250, endPoint x: 237, endPoint y: 258, distance: 168.3
click at [237, 258] on div "What do Sharon and Xiao Li agree was the strongest aspect of their presentation…" at bounding box center [449, 263] width 764 height 56
click at [240, 253] on span "What do Sharon and Xiao Li agree was the strongest aspect of their presentation?" at bounding box center [382, 248] width 631 height 17
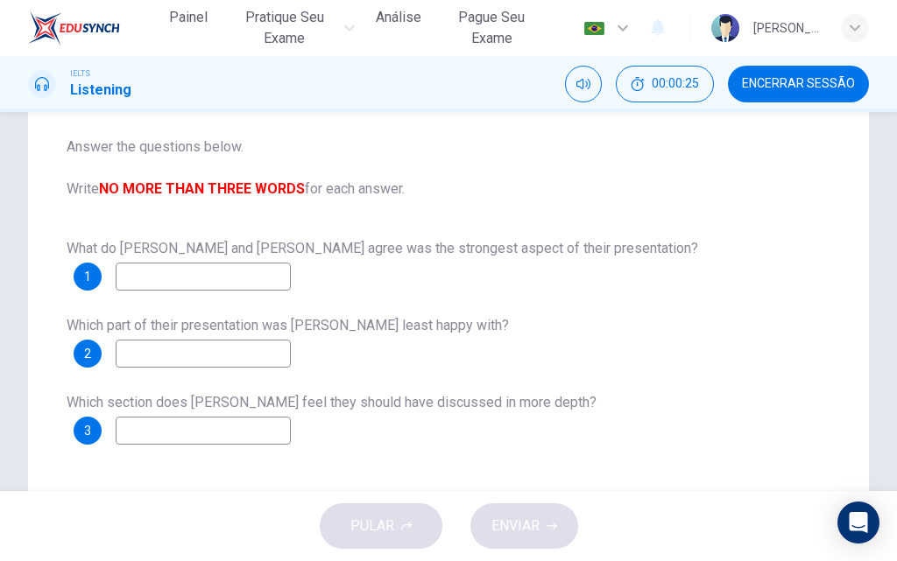
click at [240, 253] on span "What do Sharon and Xiao Li agree was the strongest aspect of their presentation?" at bounding box center [382, 248] width 631 height 17
click at [90, 355] on span "2" at bounding box center [87, 354] width 7 height 12
click at [137, 359] on input at bounding box center [203, 354] width 175 height 28
click at [135, 285] on input at bounding box center [203, 277] width 175 height 28
drag, startPoint x: 107, startPoint y: 192, endPoint x: 173, endPoint y: 189, distance: 66.6
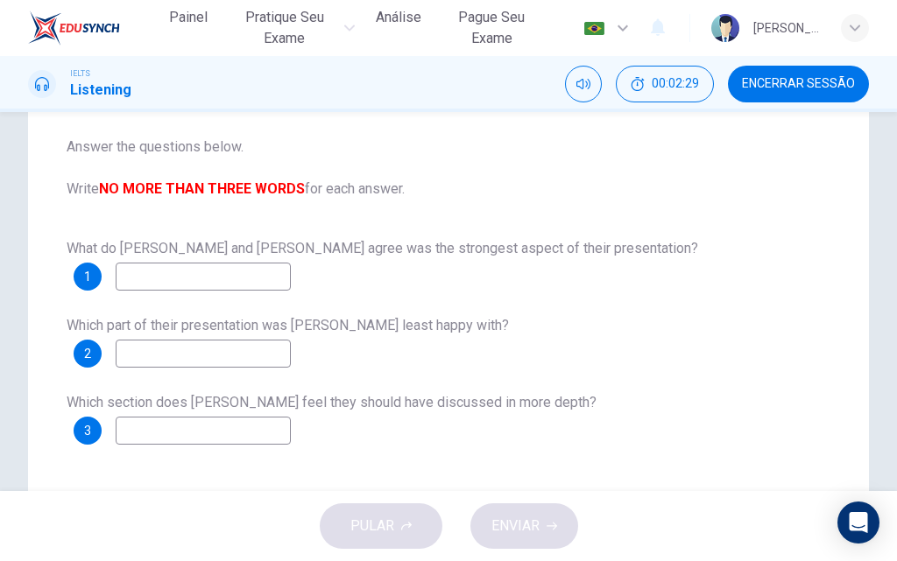
click at [173, 189] on b "NO MORE THAN THREE WORDS" at bounding box center [202, 188] width 206 height 17
click at [205, 282] on input at bounding box center [203, 277] width 175 height 28
type input "no more"
click at [219, 358] on input at bounding box center [203, 354] width 175 height 28
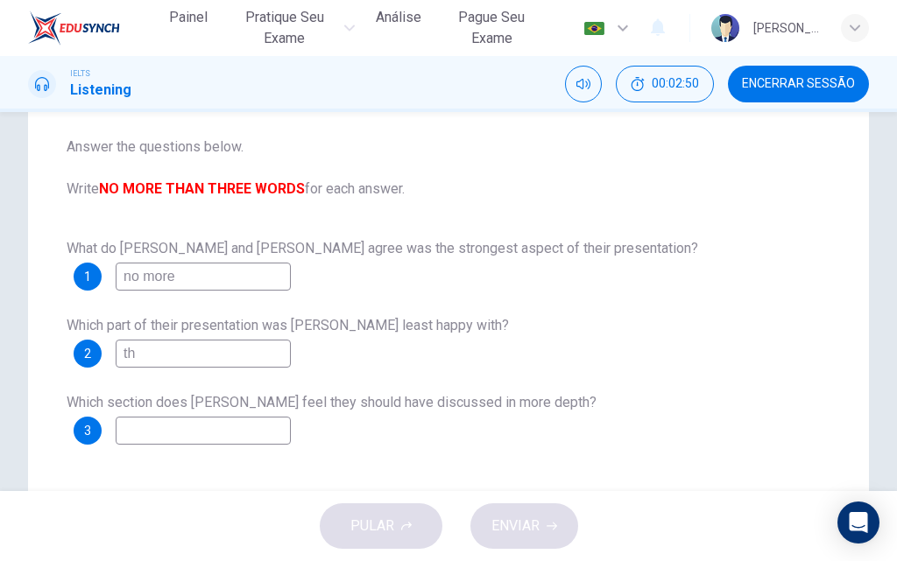
type input "t"
click at [230, 352] on input "thhhhhhhhhhh" at bounding box center [203, 354] width 175 height 28
click at [222, 363] on input "thhhhhhhhhhh" at bounding box center [203, 354] width 175 height 28
drag, startPoint x: 126, startPoint y: 355, endPoint x: 234, endPoint y: 371, distance: 109.0
click at [234, 371] on div "What do Sharon and Xiao Li agree was the strongest aspect of their presentation…" at bounding box center [449, 340] width 764 height 210
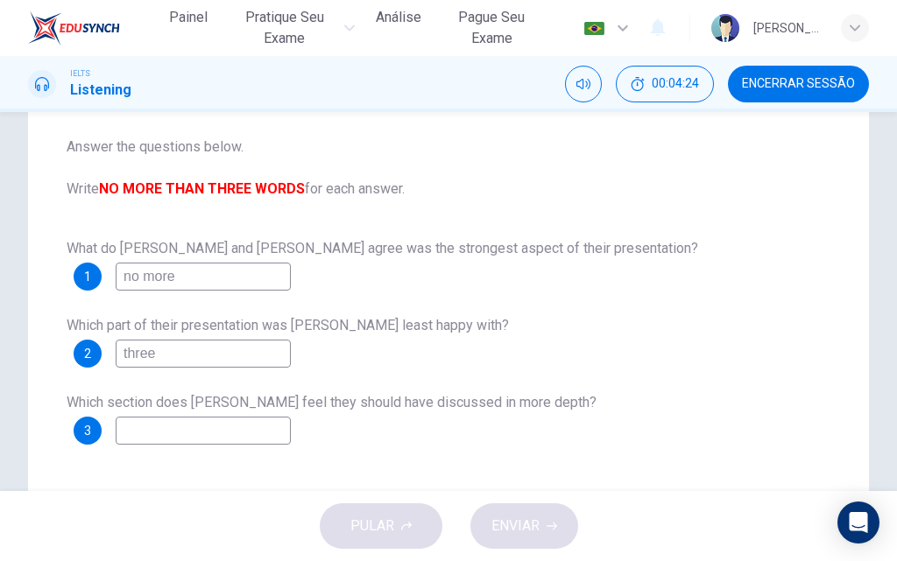
type input "three"
click at [198, 438] on input at bounding box center [203, 431] width 175 height 28
type input "w"
click at [210, 429] on input at bounding box center [203, 431] width 175 height 28
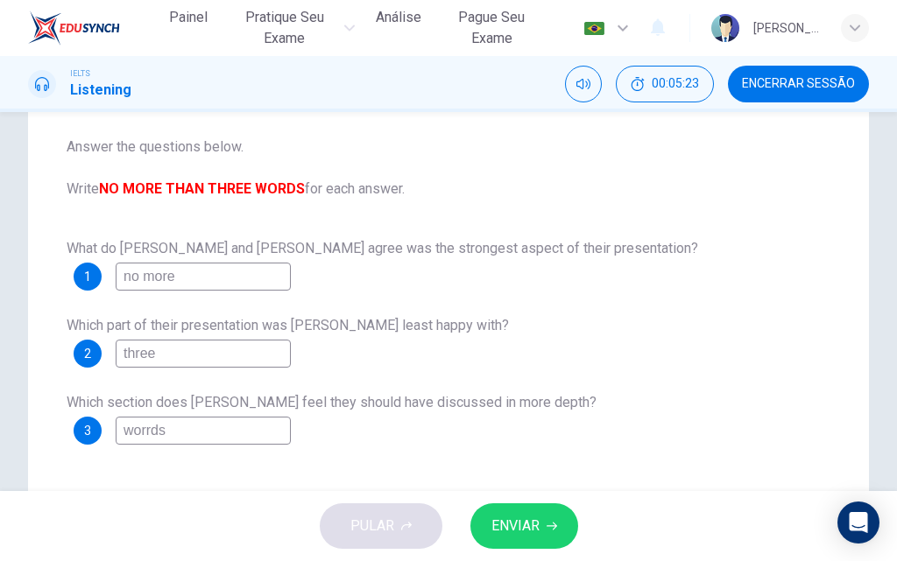
type input "worrds"
click at [493, 531] on span "ENVIAR" at bounding box center [515, 526] width 48 height 25
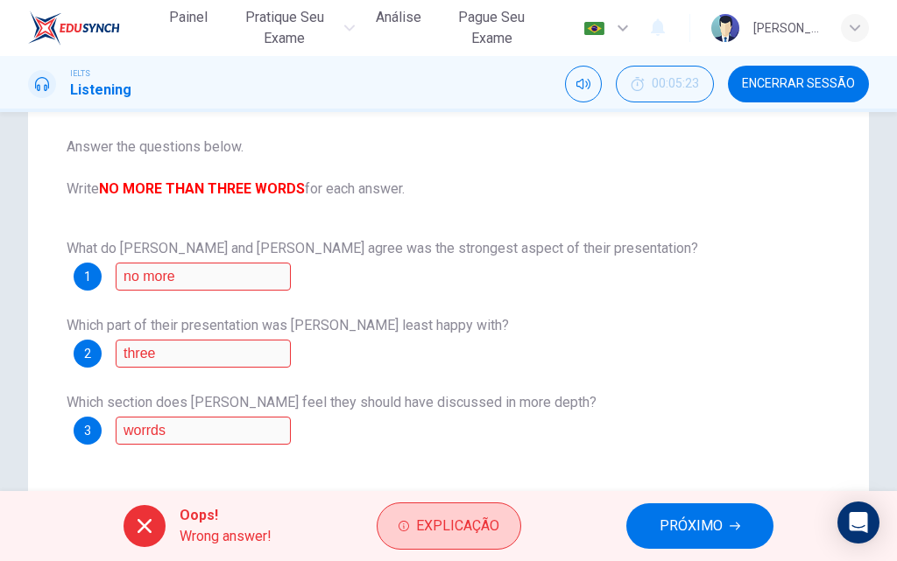
click at [485, 531] on span "Explicação" at bounding box center [457, 526] width 83 height 25
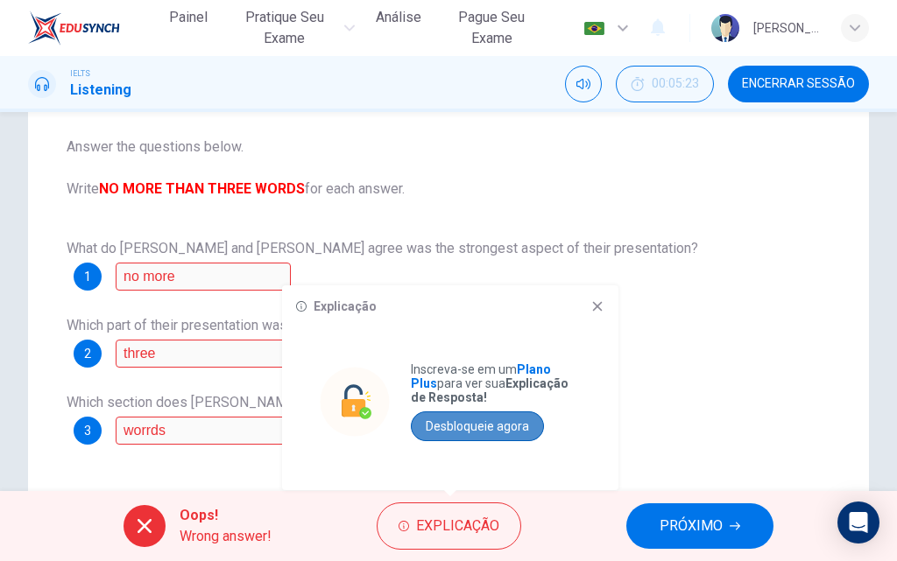
click at [512, 425] on button "Desbloqueie agora" at bounding box center [477, 427] width 133 height 30
